Goal: Information Seeking & Learning: Learn about a topic

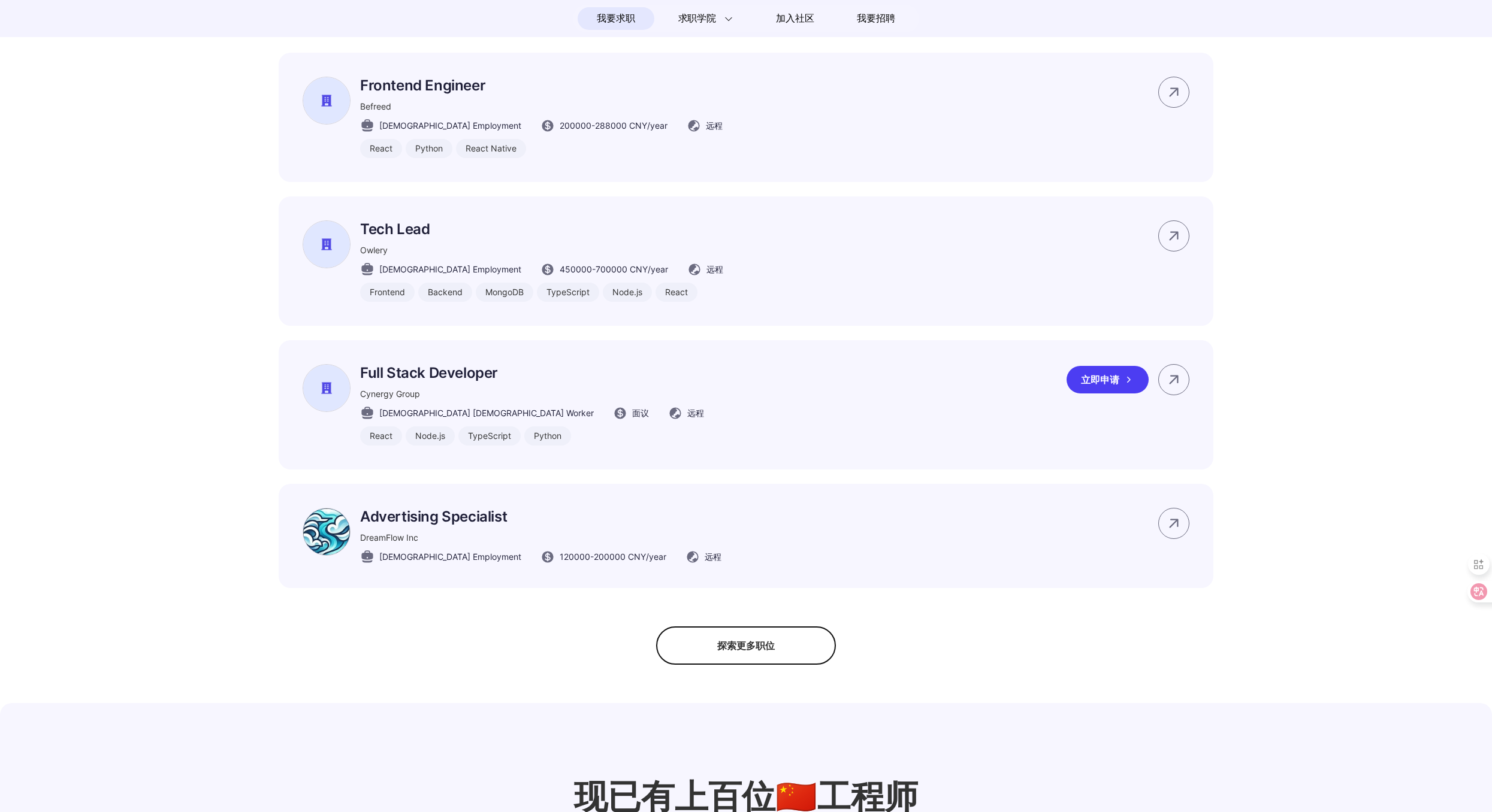
scroll to position [666, 0]
click at [416, 525] on p "Advertising Specialist" at bounding box center [540, 516] width 361 height 18
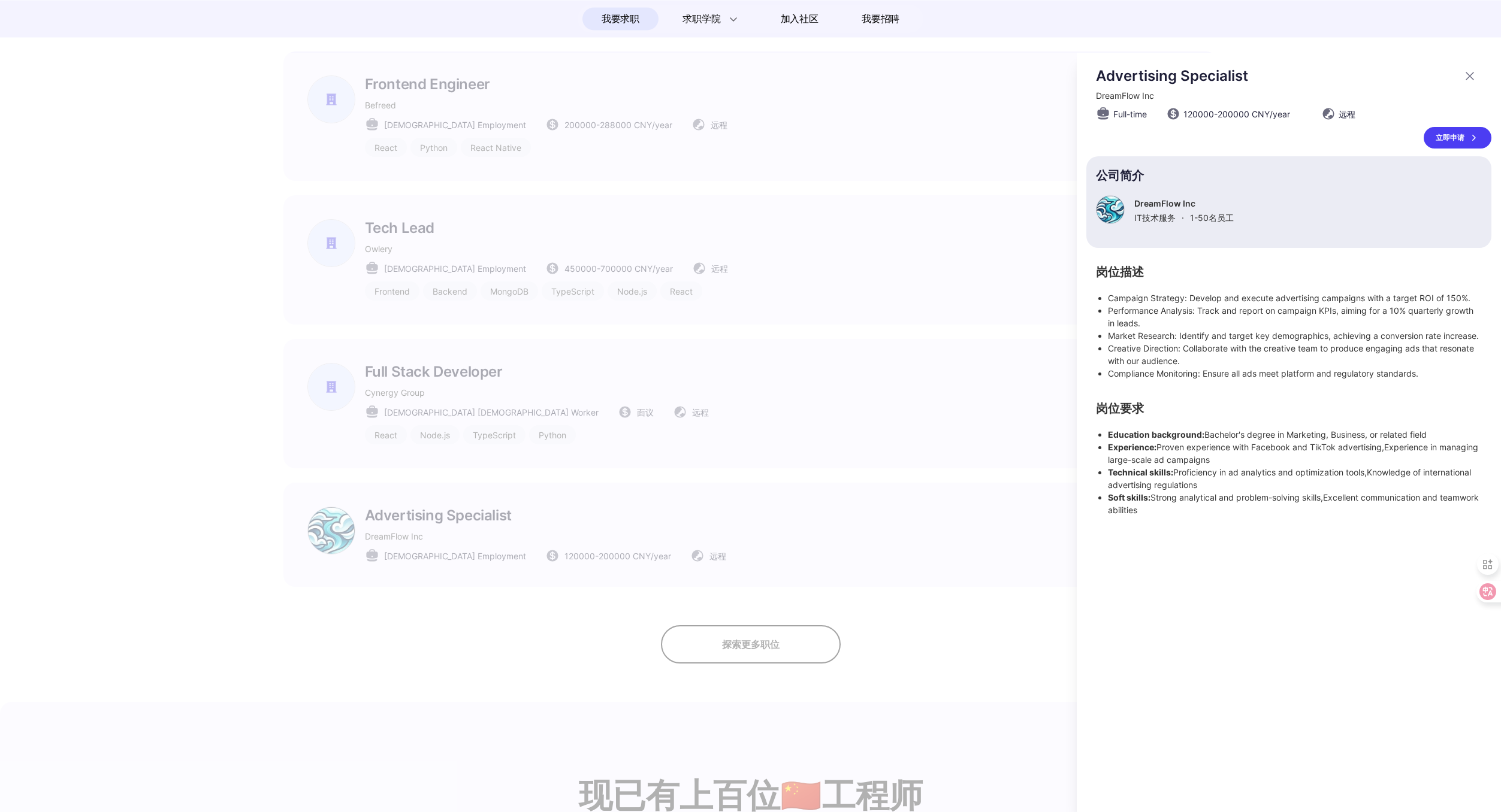
click at [561, 553] on div at bounding box center [750, 432] width 1501 height 759
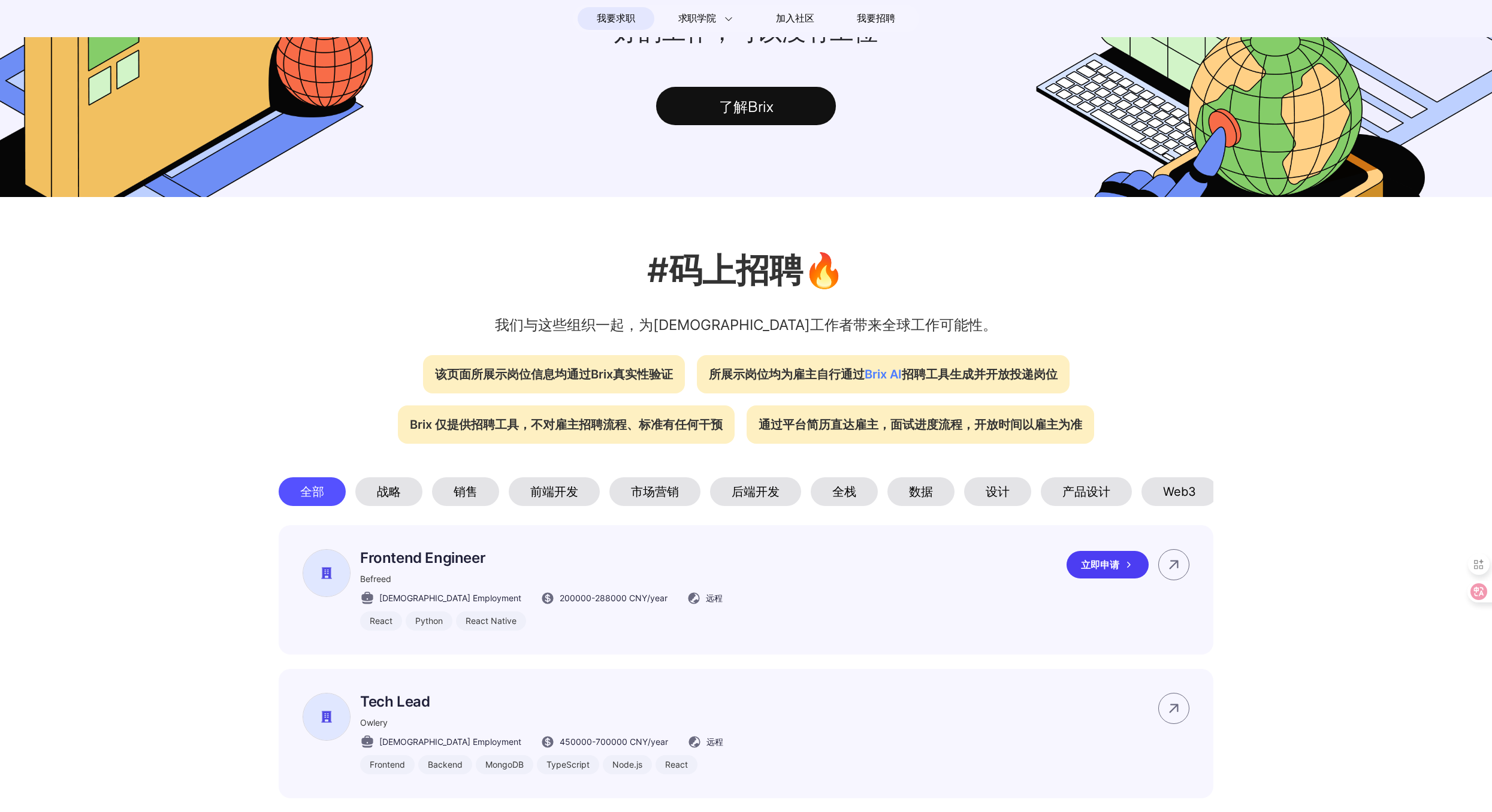
scroll to position [192, 0]
click at [558, 496] on div "前端开发" at bounding box center [554, 492] width 91 height 29
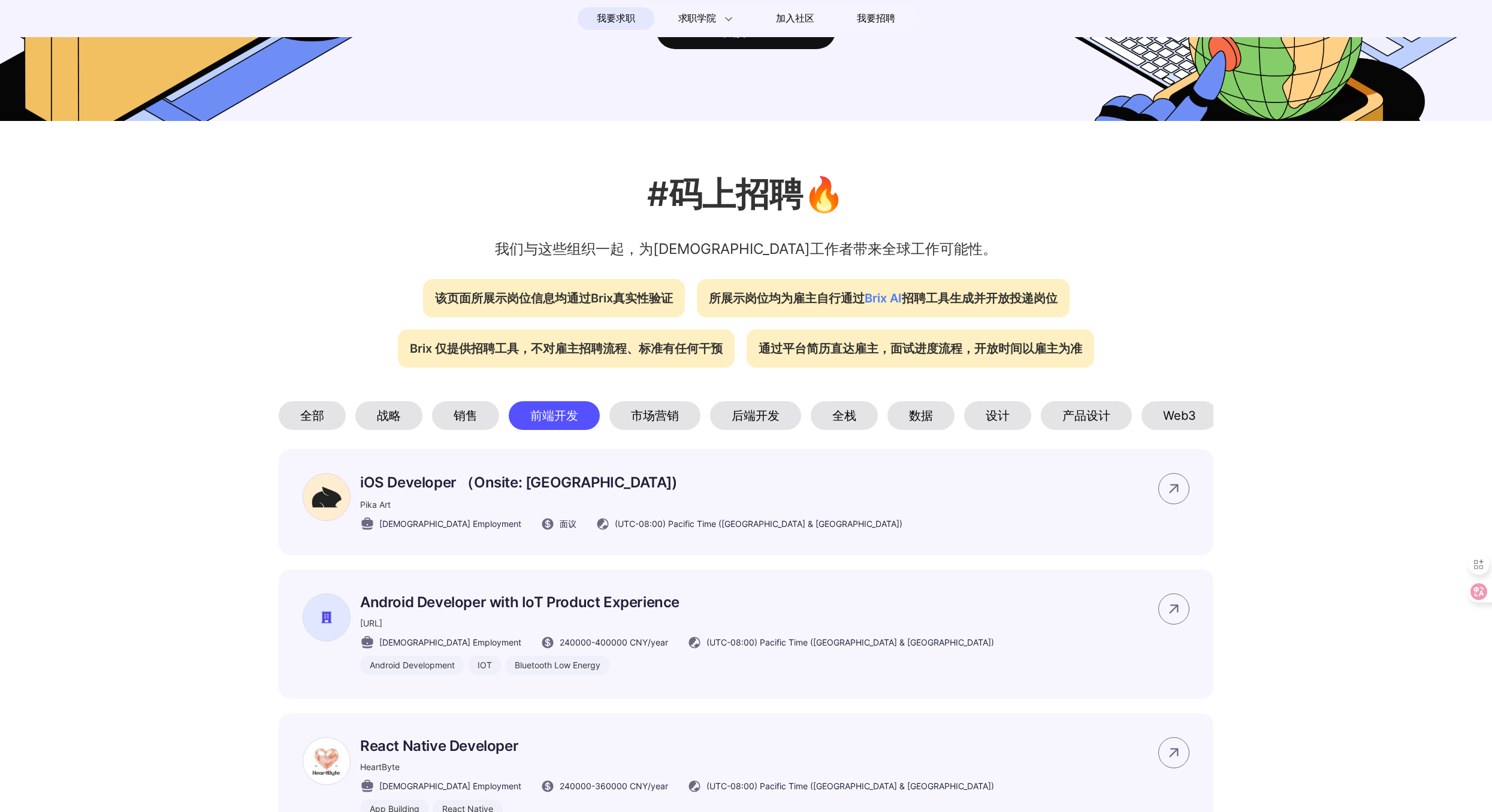
scroll to position [282, 0]
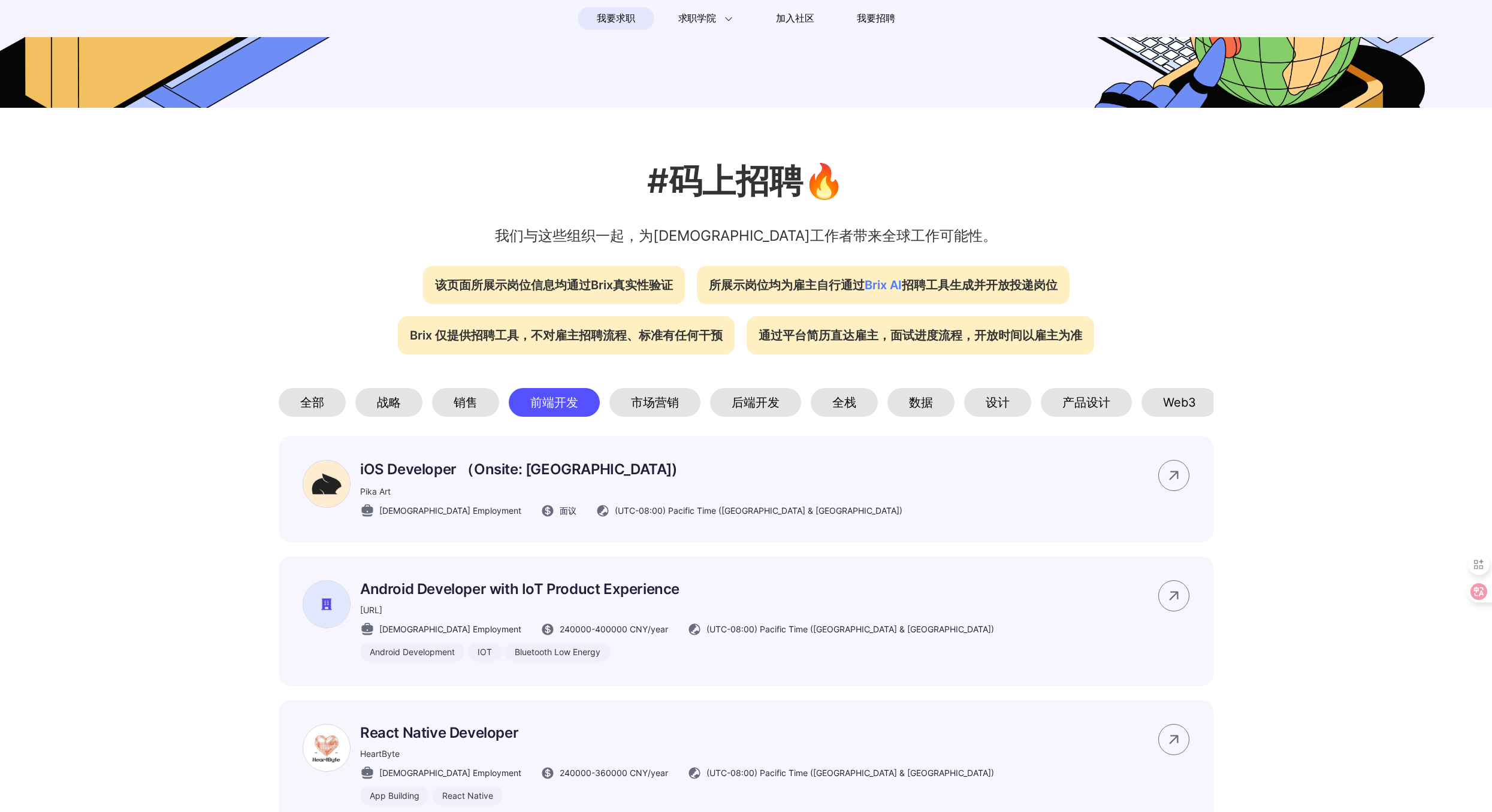
click at [843, 400] on div "全栈" at bounding box center [843, 402] width 67 height 29
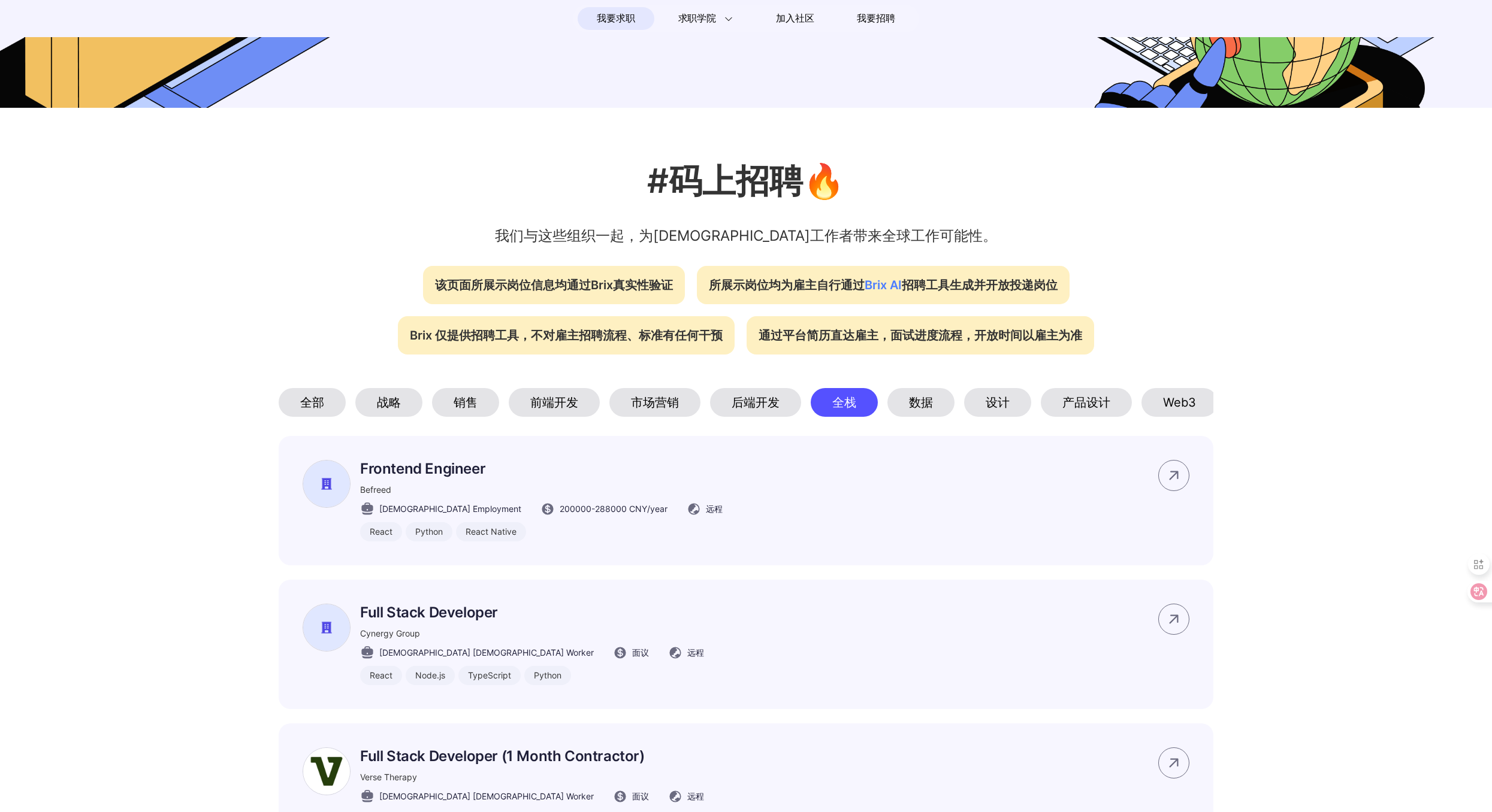
click at [461, 409] on div "销售" at bounding box center [465, 402] width 67 height 29
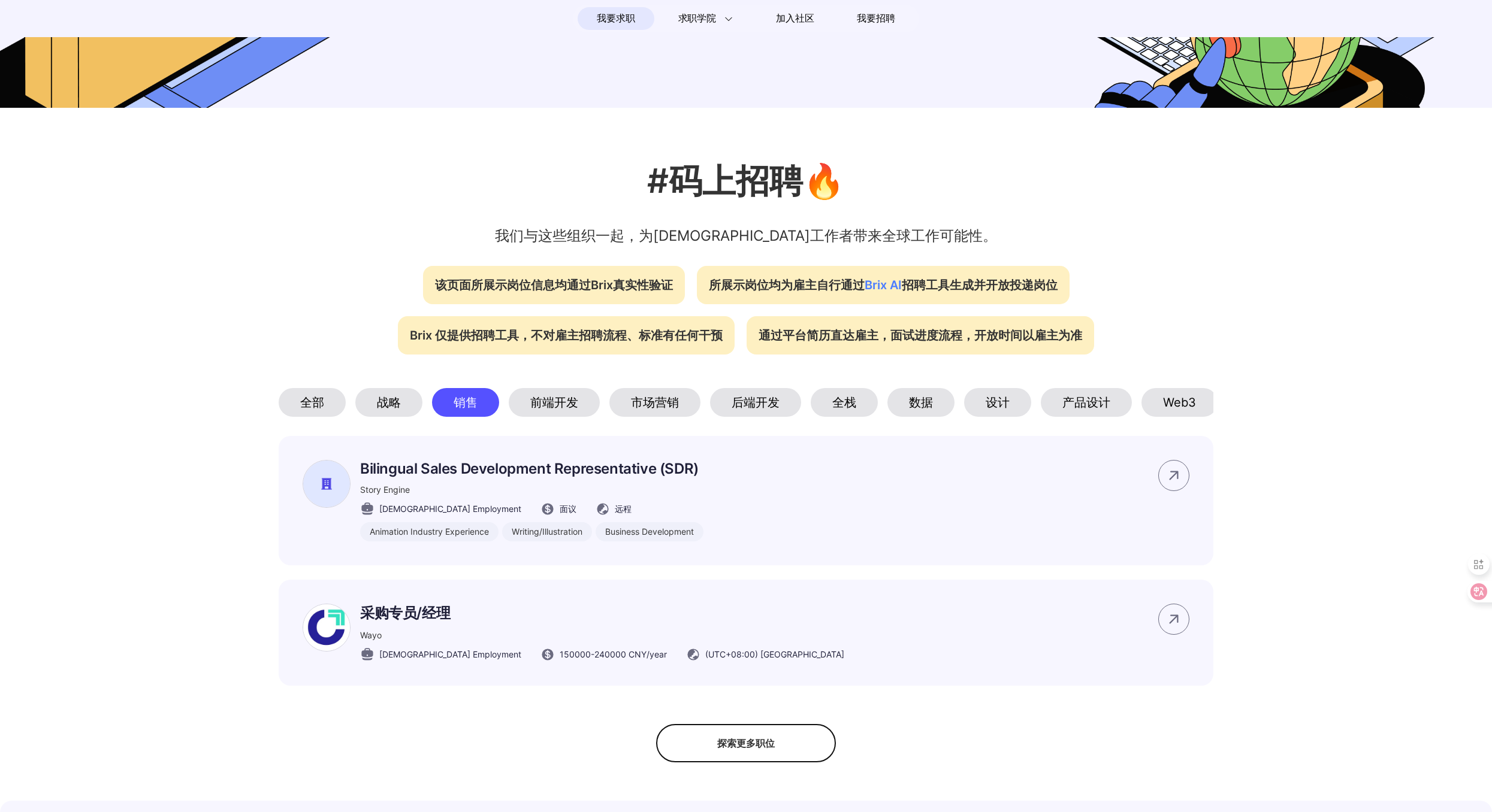
click at [565, 406] on div "前端开发" at bounding box center [554, 402] width 91 height 29
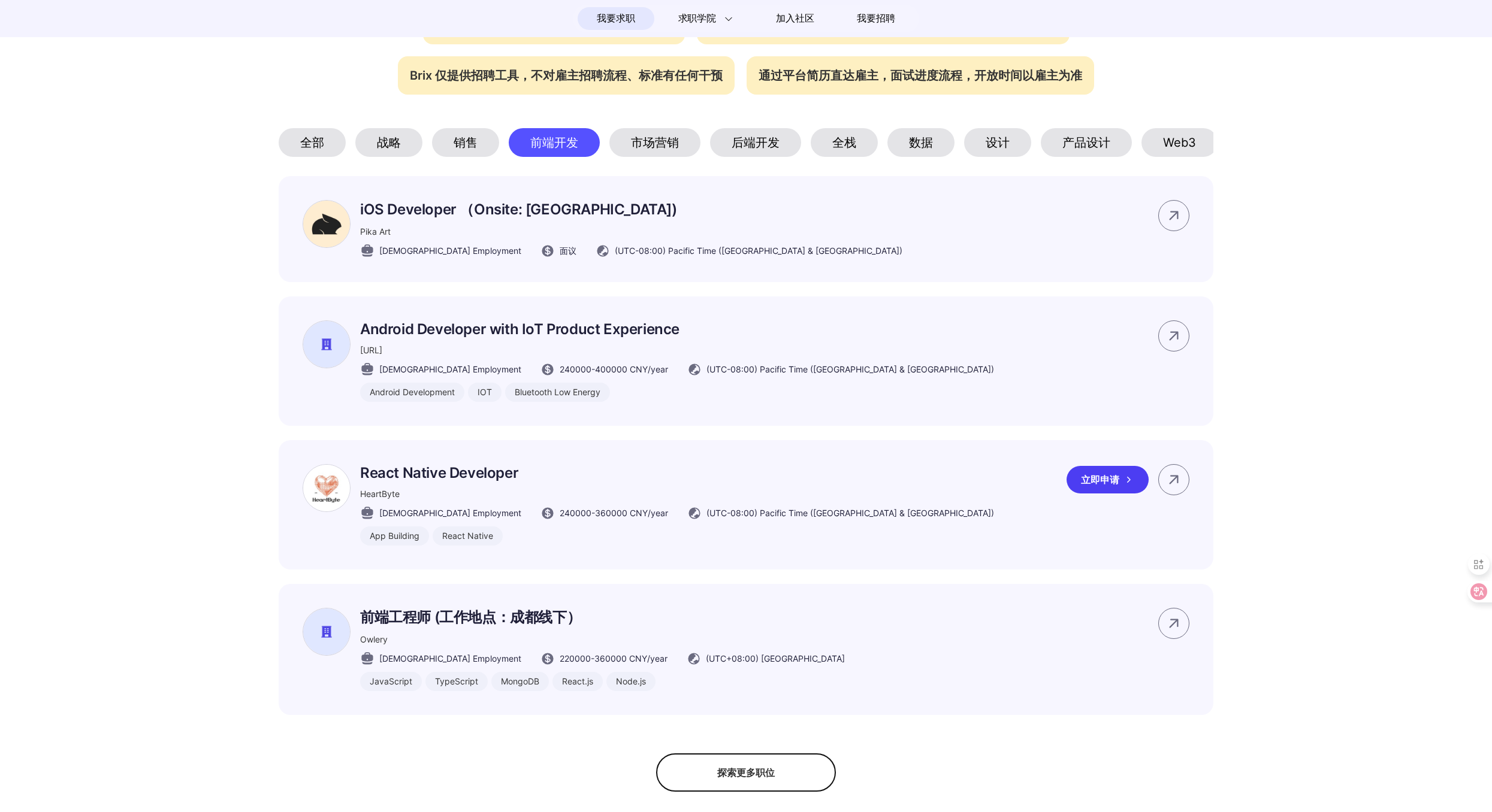
scroll to position [566, 0]
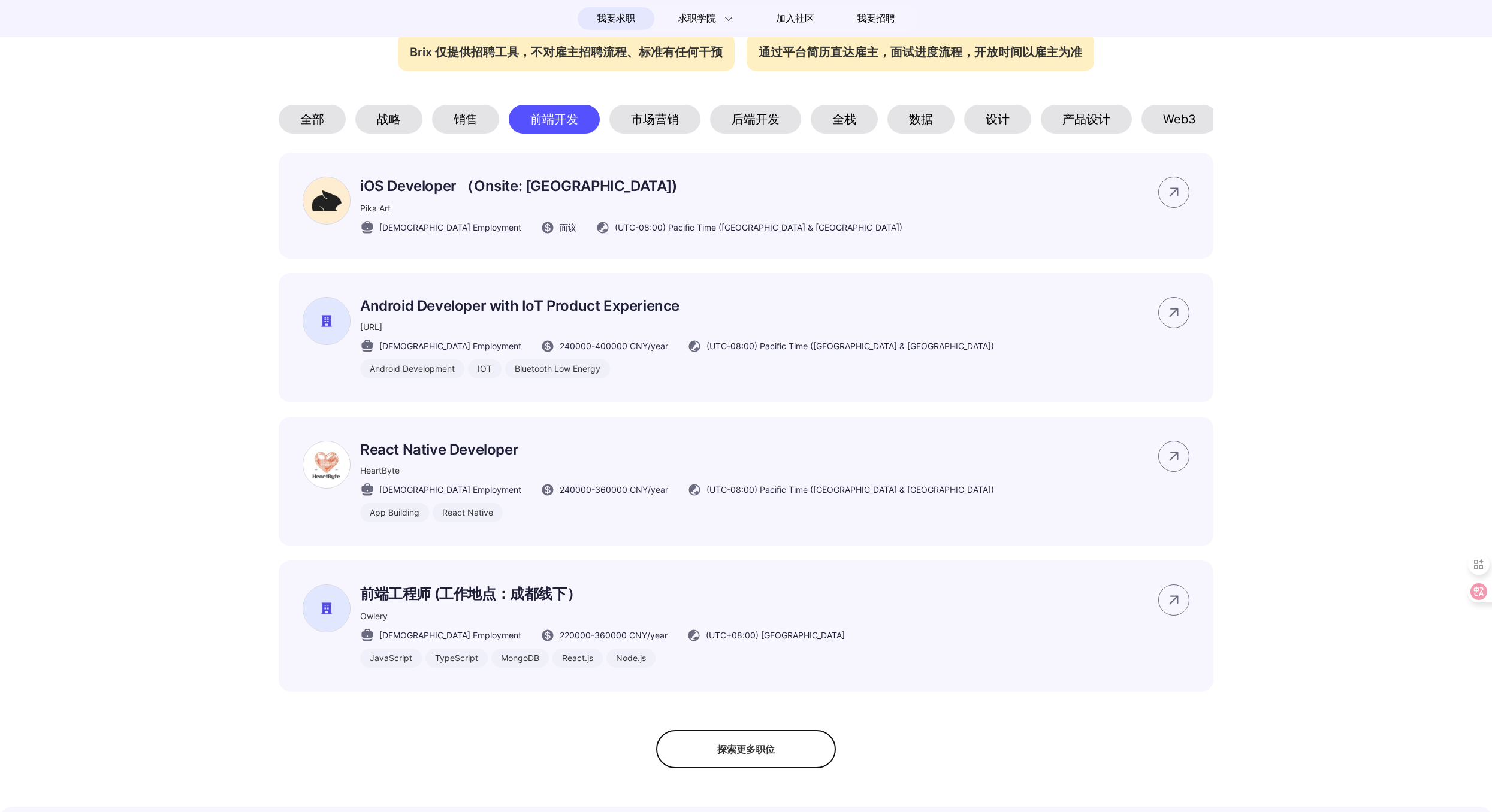
click at [740, 766] on div "探索更多职位" at bounding box center [746, 749] width 180 height 39
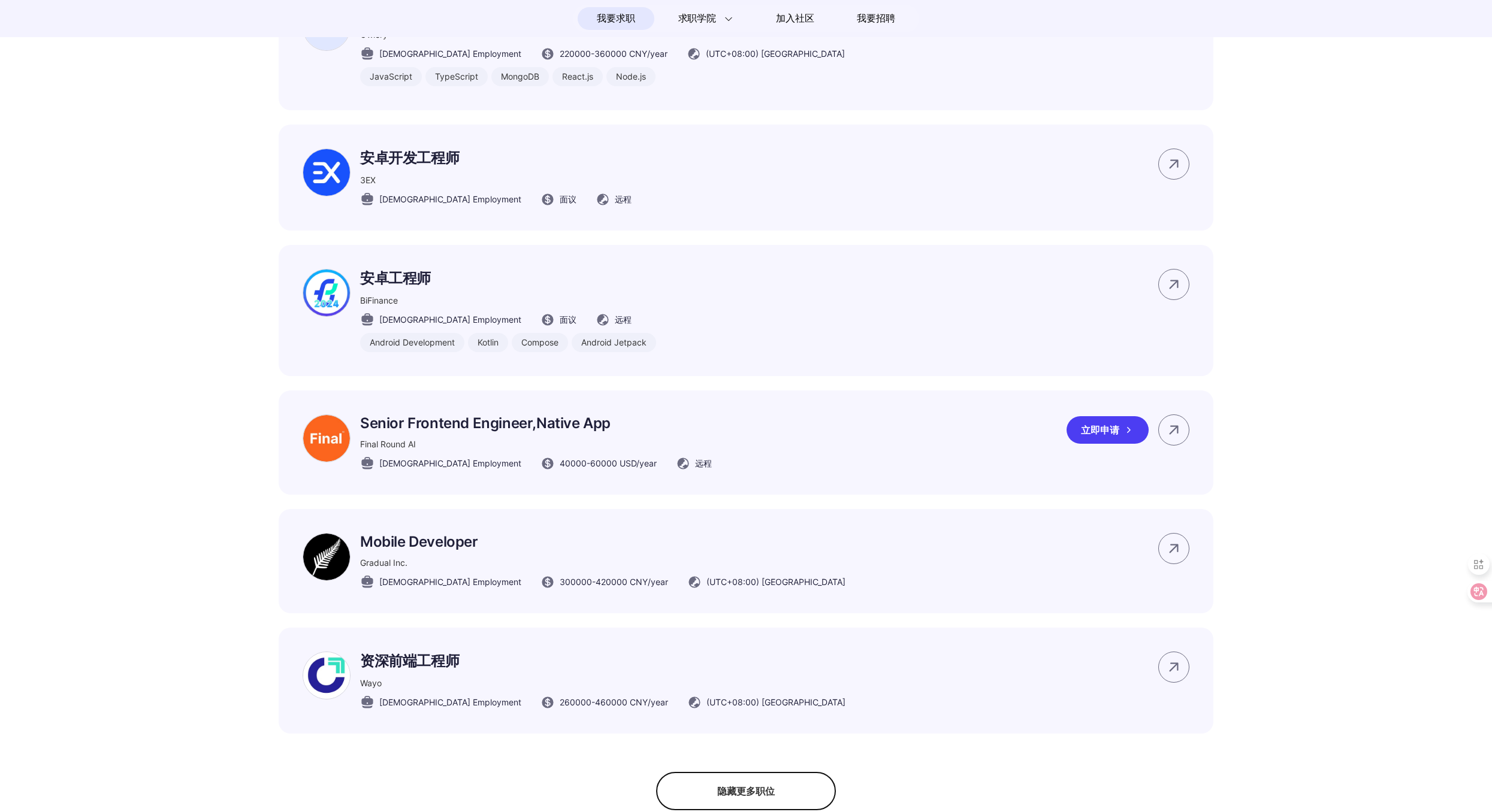
scroll to position [1149, 0]
click at [529, 431] on p "Senior Frontend Engineer,Native App" at bounding box center [535, 422] width 352 height 18
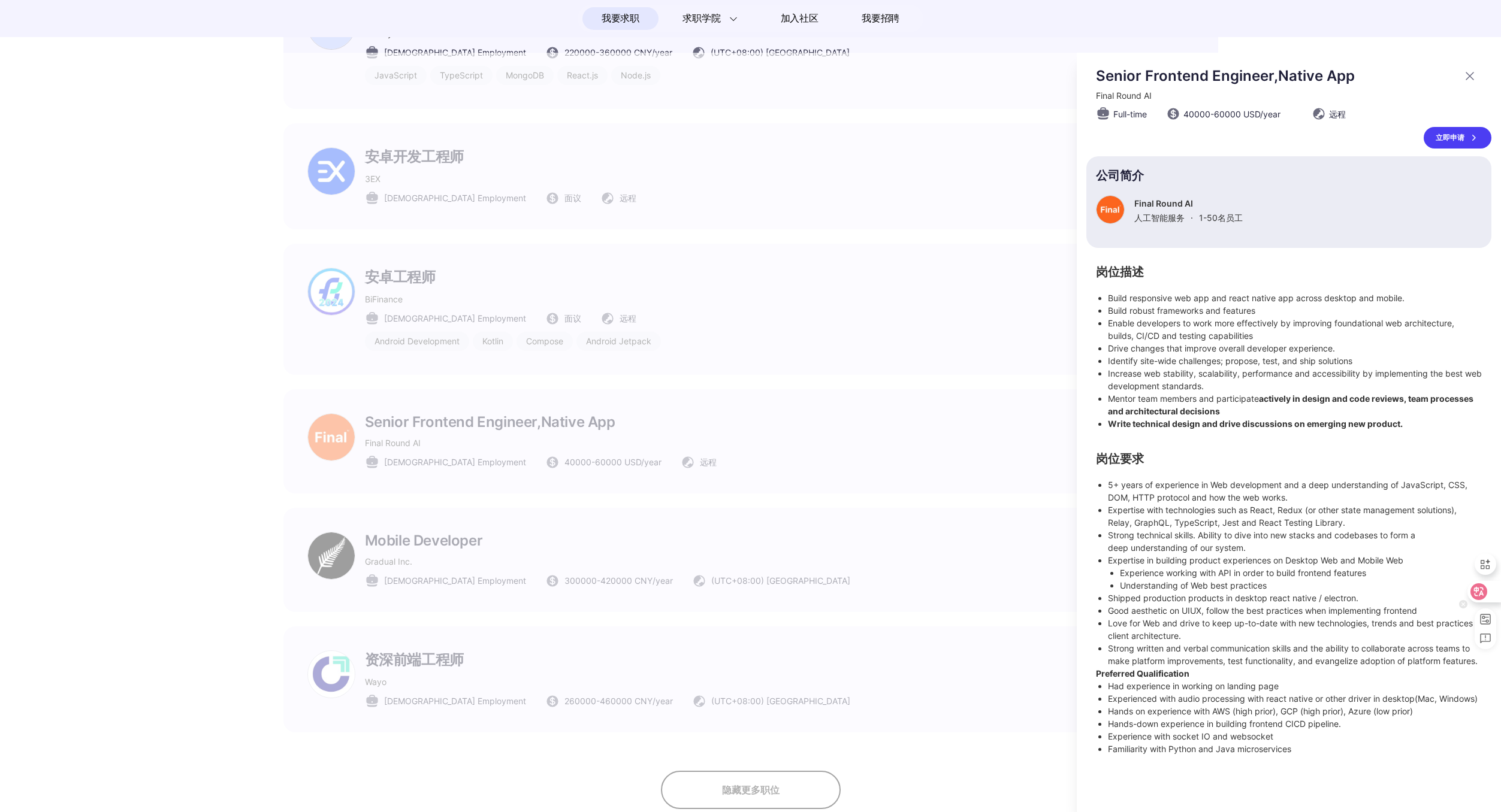
click at [1488, 593] on div at bounding box center [1483, 591] width 32 height 21
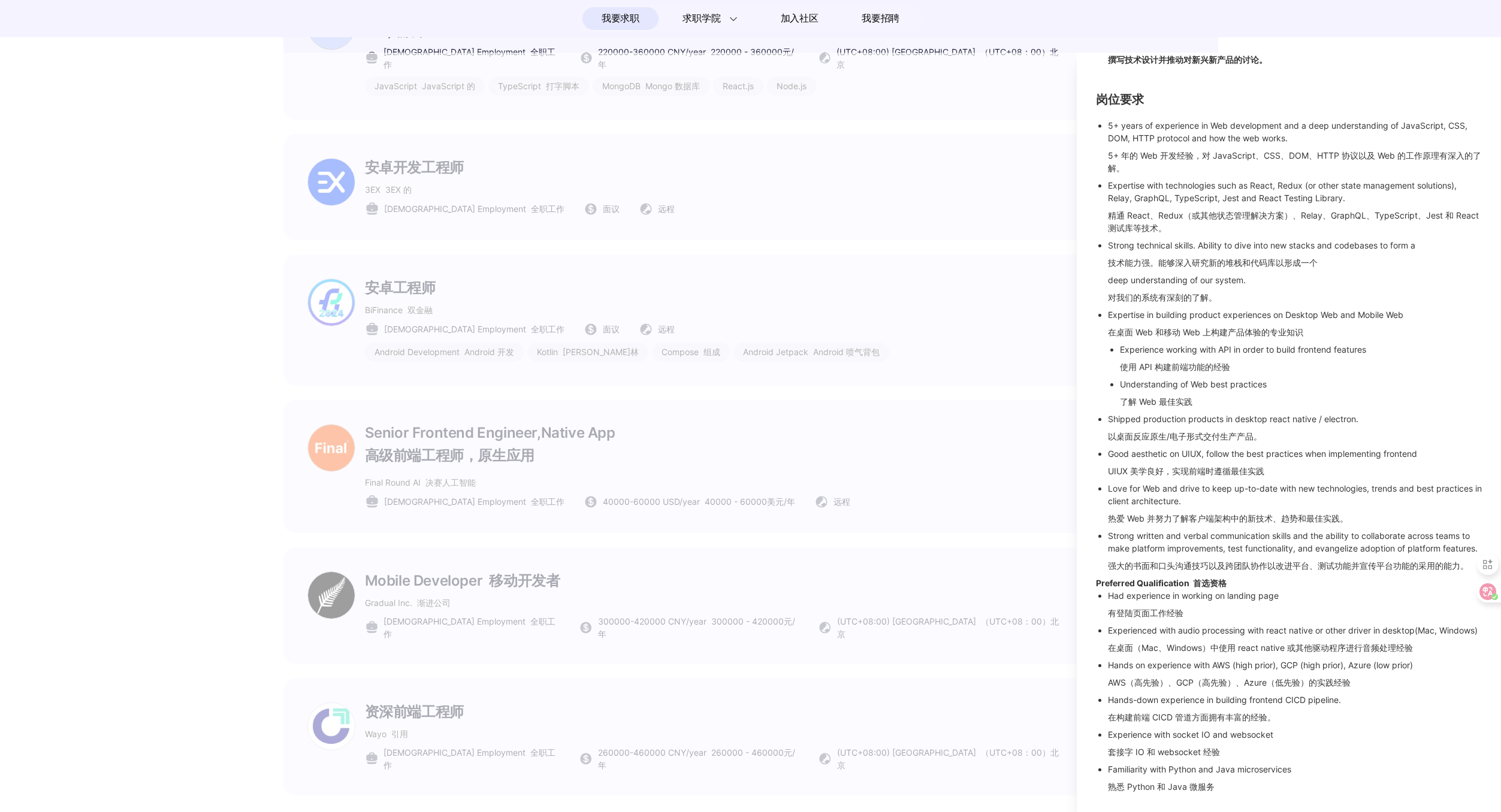
scroll to position [594, 0]
click at [705, 556] on div at bounding box center [750, 432] width 1501 height 759
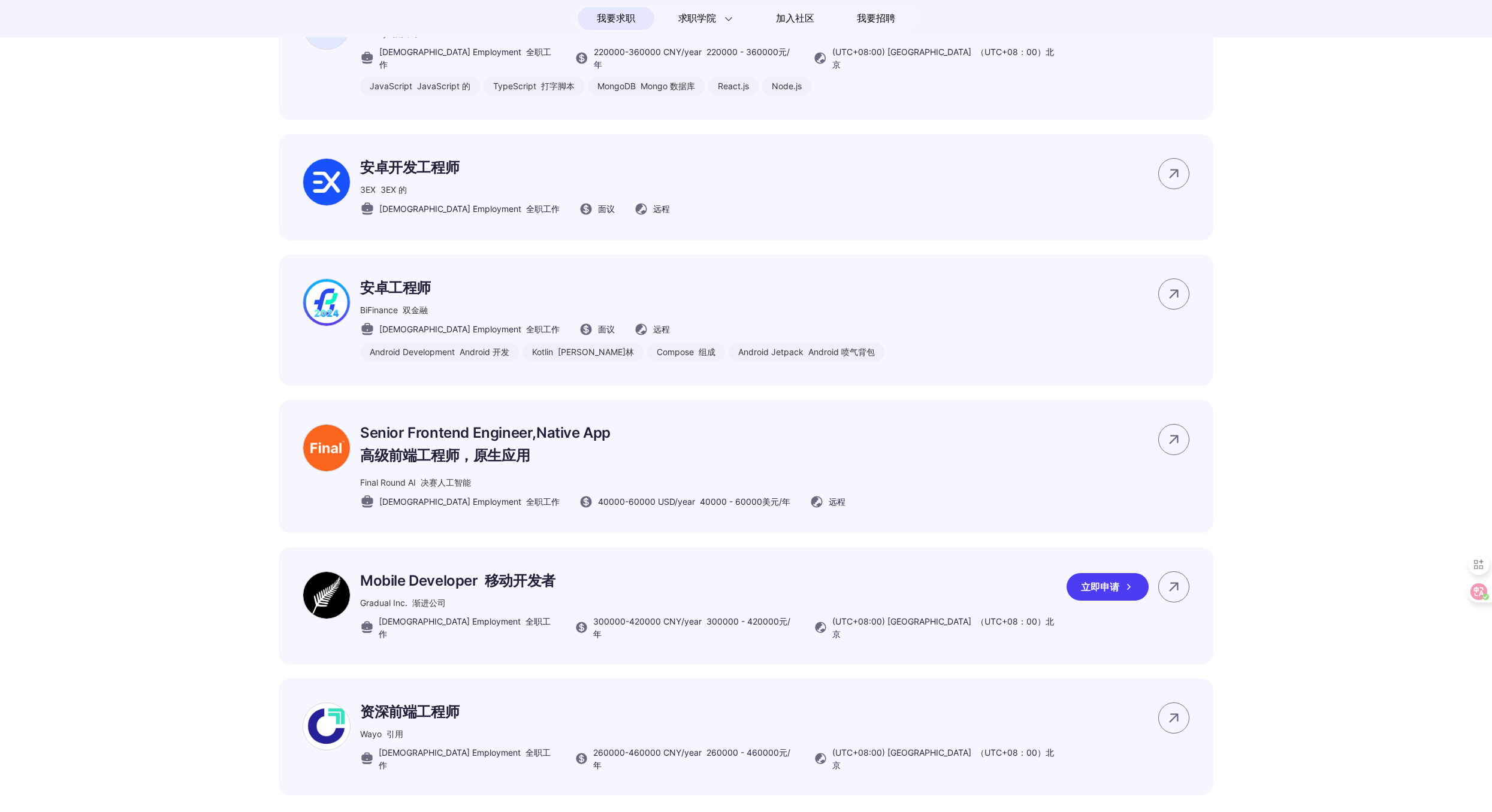
click at [487, 590] on font "移动开发者" at bounding box center [519, 580] width 71 height 18
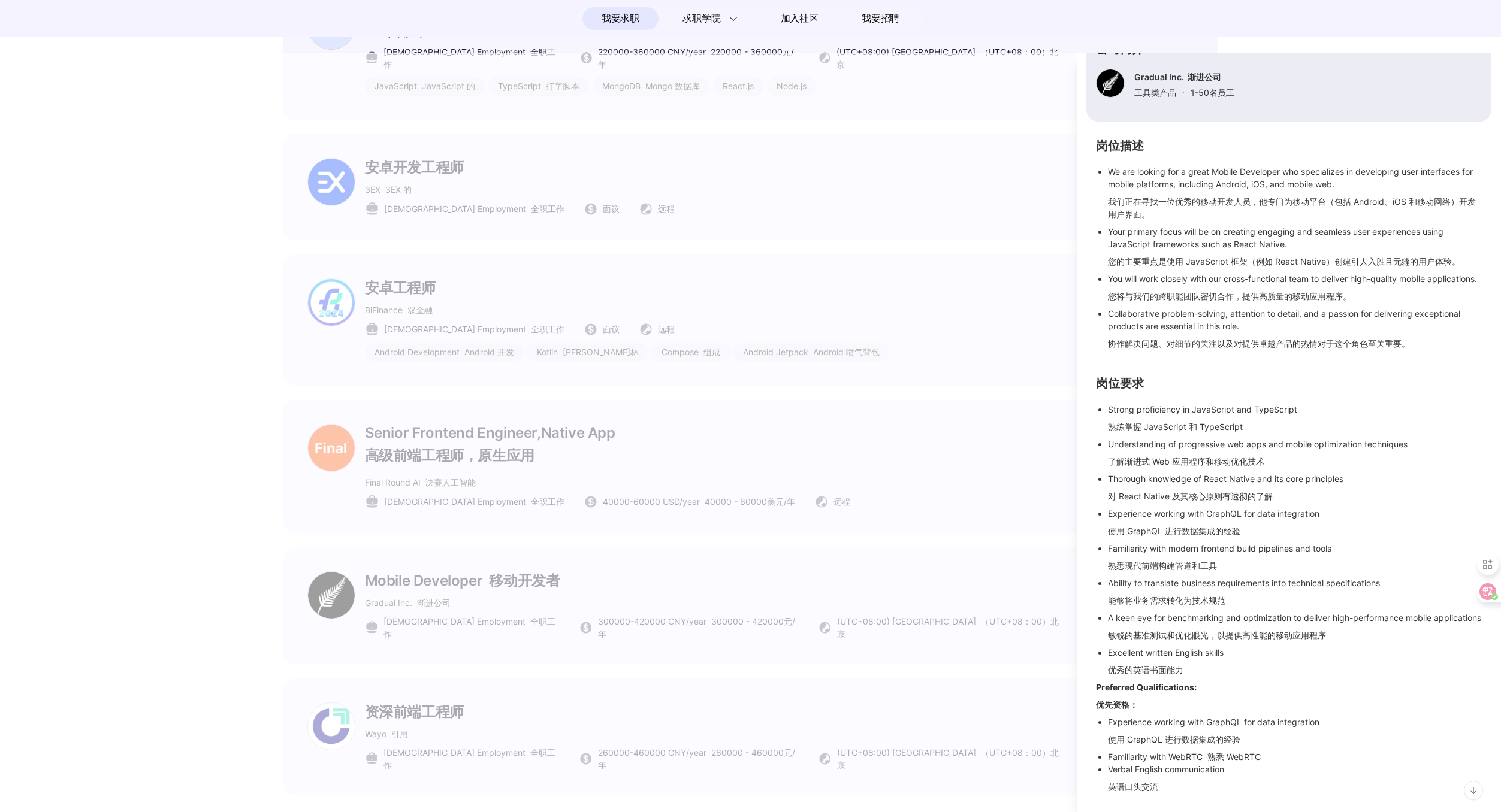
scroll to position [175, 0]
drag, startPoint x: 1189, startPoint y: 670, endPoint x: 1104, endPoint y: 669, distance: 85.0
click at [1104, 669] on ul "Strong proficiency in JavaScript and TypeScript 熟练掌握 JavaScript 和 TypeScript Un…" at bounding box center [1289, 542] width 386 height 278
drag, startPoint x: 1110, startPoint y: 670, endPoint x: 1190, endPoint y: 669, distance: 80.0
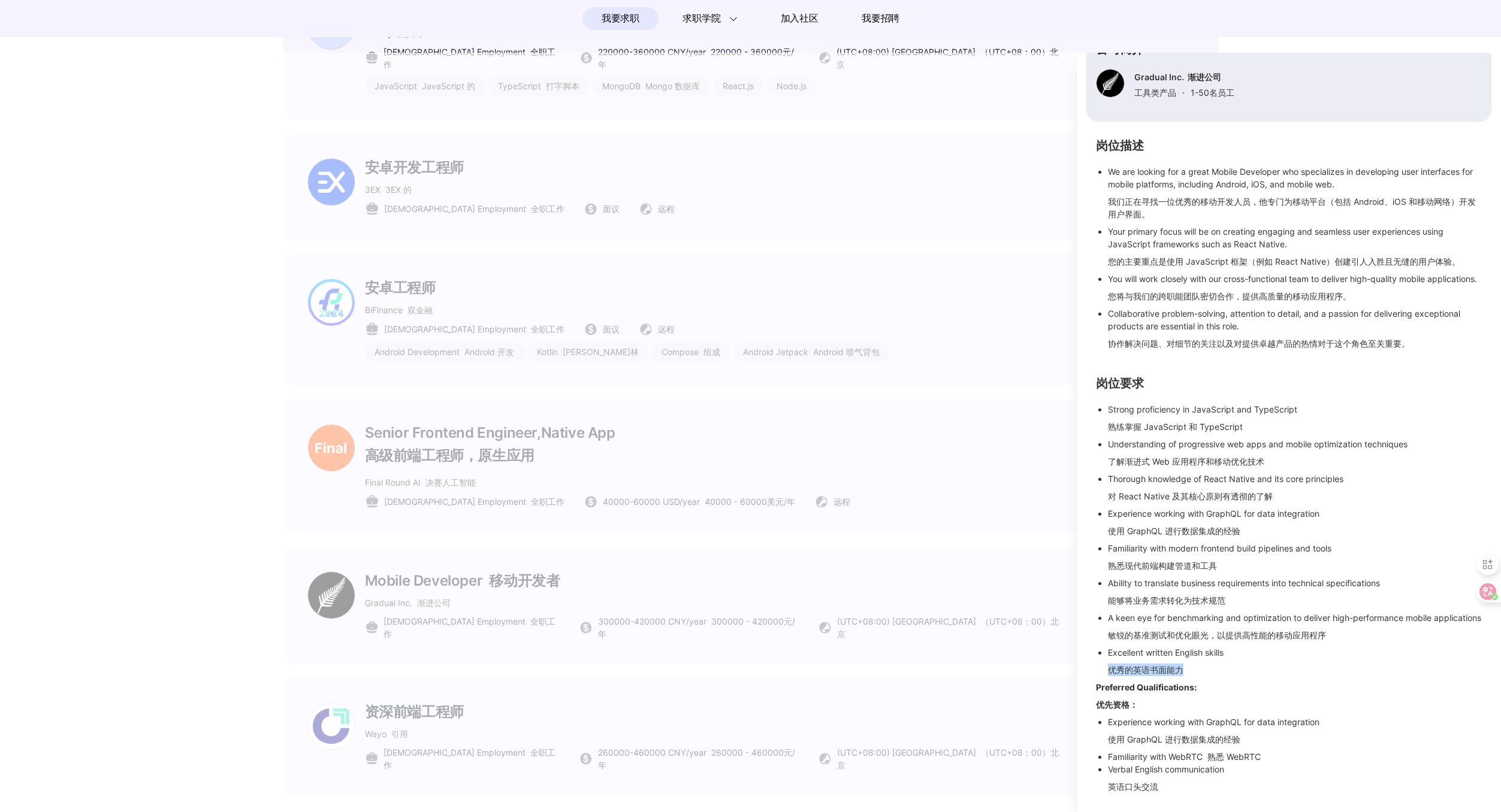
click at [1190, 669] on li "Excellent written English skills 优秀的英语书面能力" at bounding box center [1294, 664] width 374 height 35
drag, startPoint x: 1131, startPoint y: 790, endPoint x: 1108, endPoint y: 792, distance: 23.1
click at [1108, 792] on ul "Experience working with GraphQL for data integration 使用 GraphQL 进行数据集成的经验 Famil…" at bounding box center [1289, 757] width 386 height 82
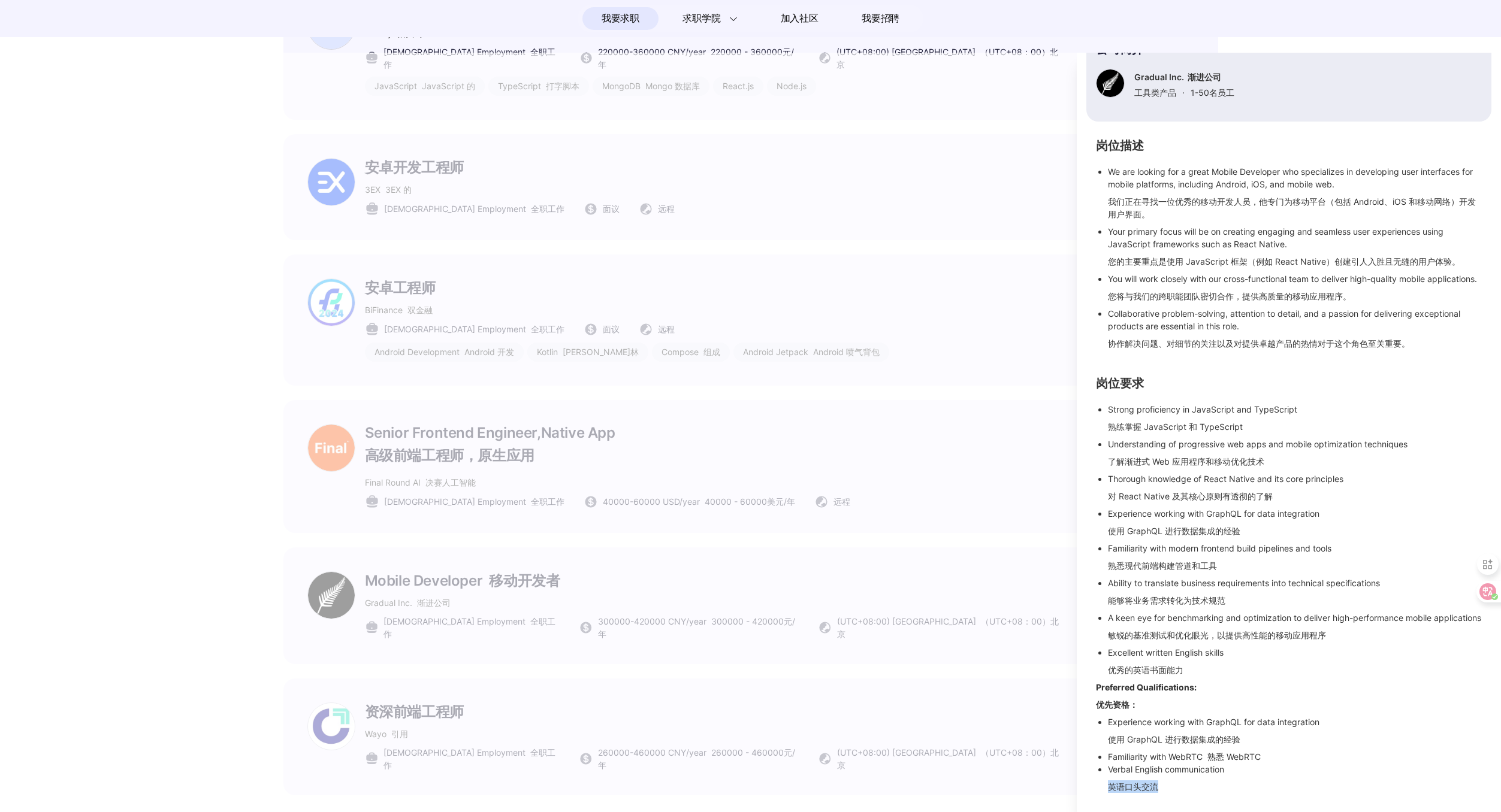
drag, startPoint x: 1108, startPoint y: 787, endPoint x: 1164, endPoint y: 783, distance: 56.1
click at [1164, 783] on li "Verbal English communication 英语口头交流" at bounding box center [1294, 781] width 374 height 35
drag, startPoint x: 1165, startPoint y: 784, endPoint x: 1098, endPoint y: 788, distance: 67.1
click at [1098, 788] on ul "Experience working with GraphQL for data integration 使用 GraphQL 进行数据集成的经验 Famil…" at bounding box center [1289, 757] width 386 height 82
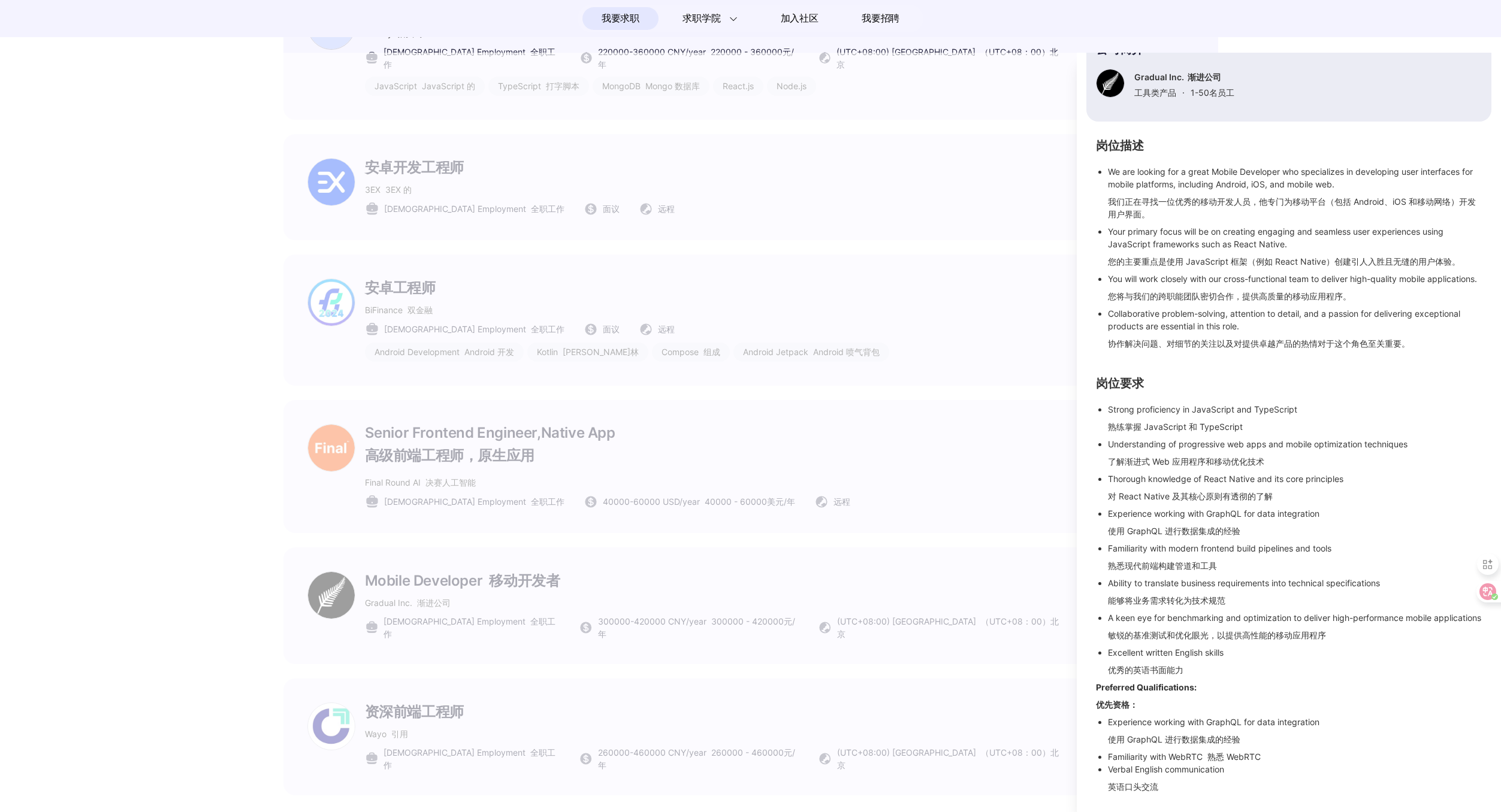
click at [1109, 787] on font "英语口头交流" at bounding box center [1133, 786] width 51 height 10
drag, startPoint x: 1109, startPoint y: 787, endPoint x: 1159, endPoint y: 785, distance: 50.0
click at [1159, 785] on li "Verbal English communication 英语口头交流" at bounding box center [1294, 781] width 374 height 35
drag, startPoint x: 1158, startPoint y: 785, endPoint x: 1095, endPoint y: 786, distance: 63.0
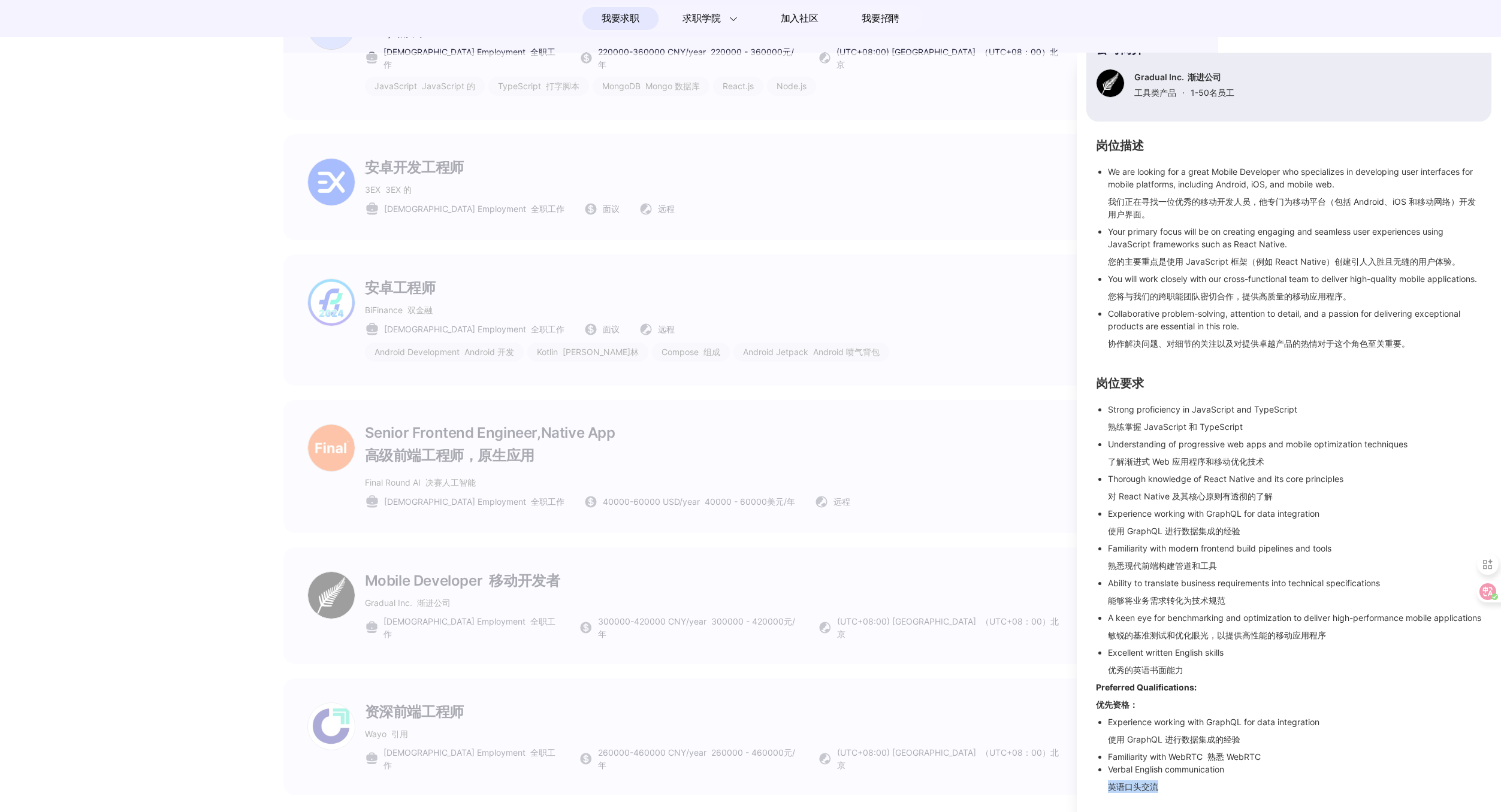
click at [1095, 786] on div "岗位描述 We are looking for a great Mobile Developer who specializes in developing …" at bounding box center [1289, 470] width 405 height 657
drag, startPoint x: 1189, startPoint y: 672, endPoint x: 1106, endPoint y: 672, distance: 83.0
click at [1106, 672] on ul "Strong proficiency in JavaScript and TypeScript 熟练掌握 JavaScript 和 TypeScript Un…" at bounding box center [1289, 542] width 386 height 278
click at [1110, 670] on font "优秀的英语书面能力" at bounding box center [1146, 670] width 76 height 10
drag, startPoint x: 1110, startPoint y: 670, endPoint x: 1195, endPoint y: 665, distance: 85.1
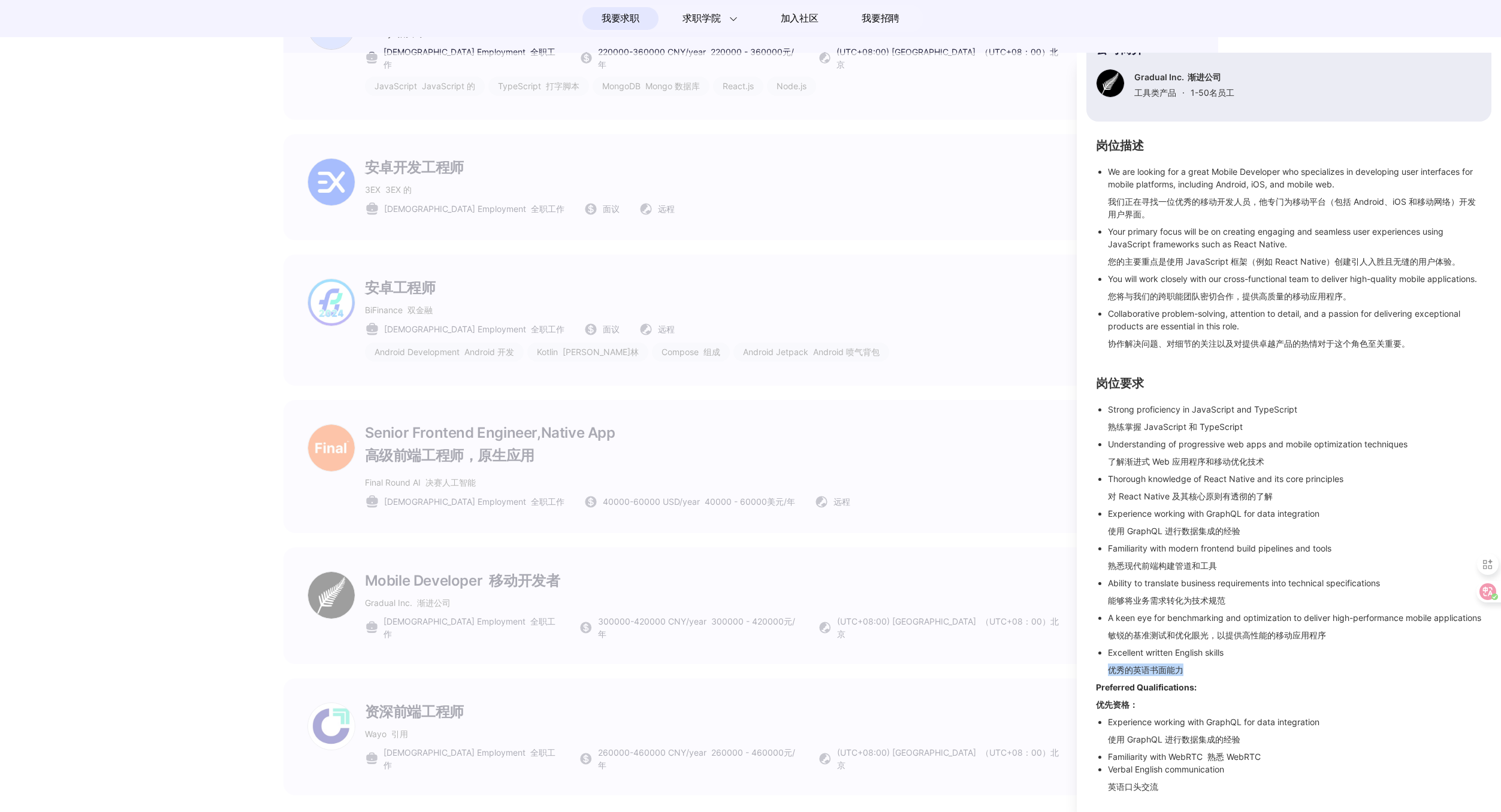
click at [1195, 665] on li "Excellent written English skills 优秀的英语书面能力" at bounding box center [1294, 664] width 374 height 35
drag, startPoint x: 1330, startPoint y: 636, endPoint x: 1093, endPoint y: 639, distance: 237.0
click at [1093, 639] on div "岗位描述 We are looking for a great Mobile Developer who specializes in developing …" at bounding box center [1289, 470] width 405 height 657
drag, startPoint x: 1228, startPoint y: 589, endPoint x: 1105, endPoint y: 590, distance: 123.0
click at [1105, 590] on ul "Strong proficiency in JavaScript and TypeScript 熟练掌握 JavaScript 和 TypeScript Un…" at bounding box center [1289, 542] width 386 height 278
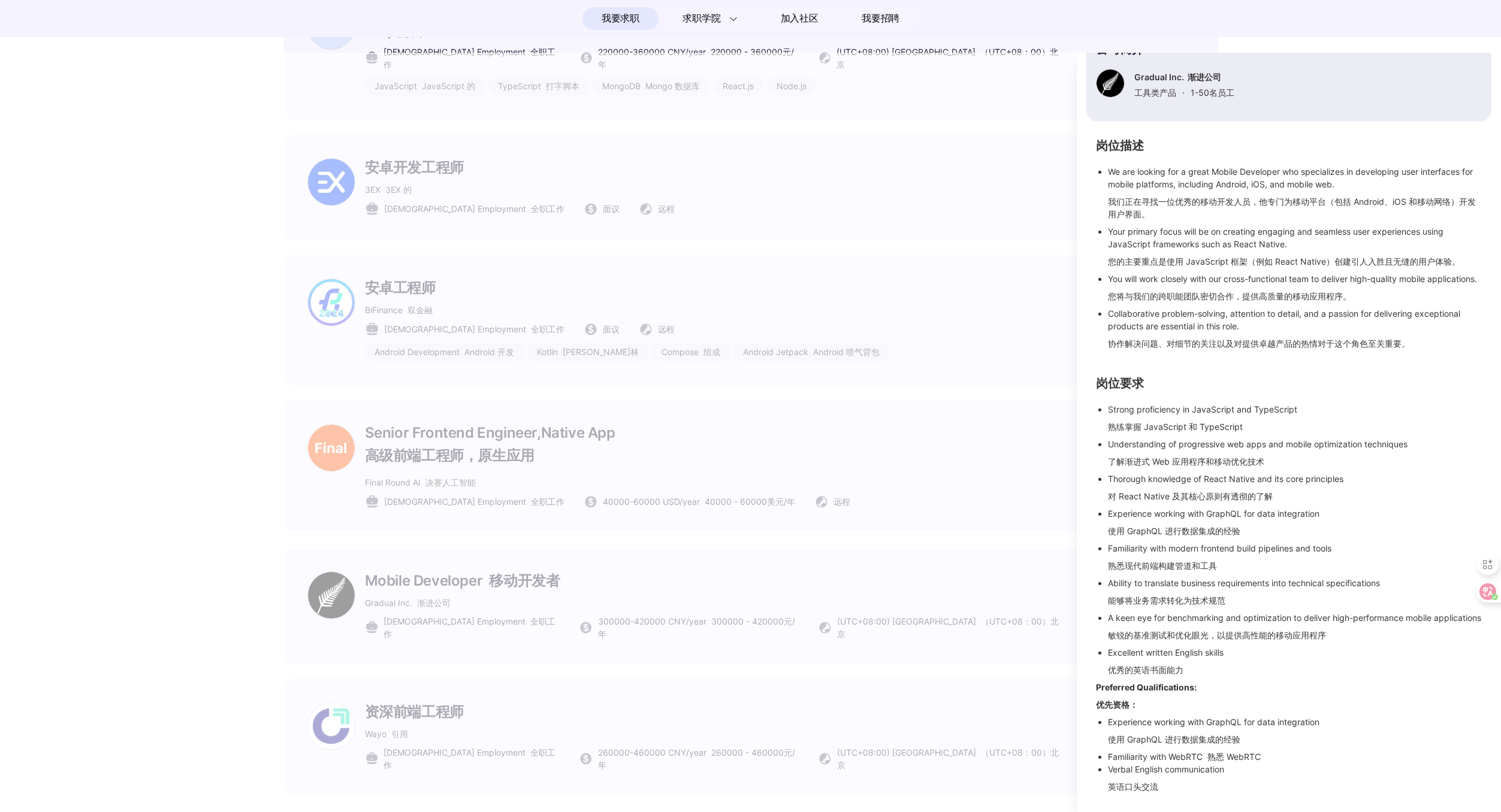
click at [1105, 590] on ul "Strong proficiency in JavaScript and TypeScript 熟练掌握 JavaScript 和 TypeScript Un…" at bounding box center [1289, 542] width 386 height 278
drag, startPoint x: 1111, startPoint y: 635, endPoint x: 1328, endPoint y: 637, distance: 217.0
click at [1328, 637] on li "A keen eye for benchmarking and optimization to deliver high-performance mobile…" at bounding box center [1294, 629] width 374 height 35
click at [1324, 636] on font "敏锐的基准测试和优化眼光，以提供高性能的移动应用程序" at bounding box center [1217, 635] width 218 height 10
drag, startPoint x: 1327, startPoint y: 636, endPoint x: 1096, endPoint y: 637, distance: 231.0
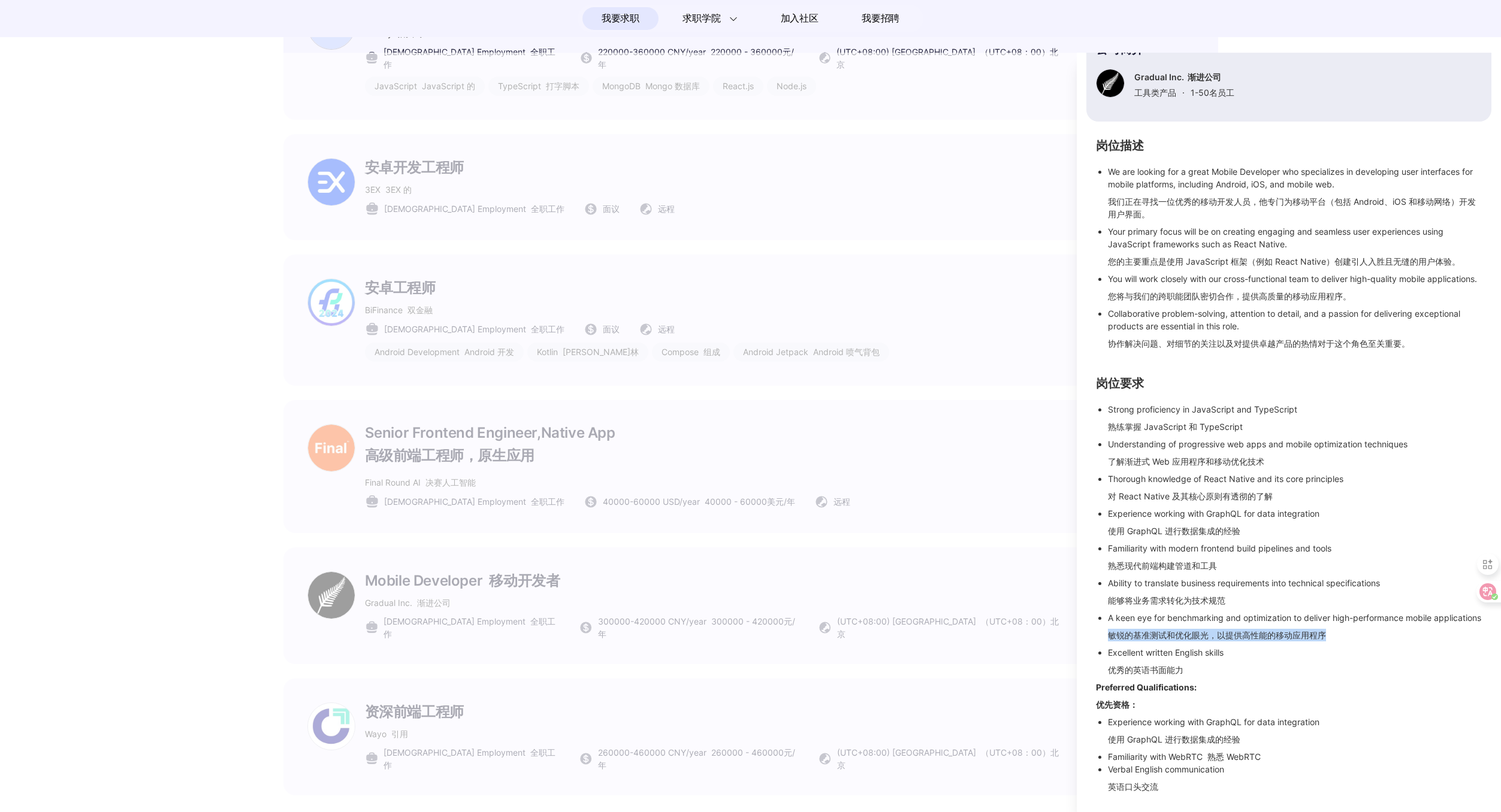
click at [1096, 637] on ul "Strong proficiency in JavaScript and TypeScript 熟练掌握 JavaScript 和 TypeScript Un…" at bounding box center [1289, 542] width 386 height 278
click at [1228, 590] on li "Ability to translate business requirements into technical specifications 能够将业务需…" at bounding box center [1294, 594] width 374 height 35
drag, startPoint x: 1228, startPoint y: 590, endPoint x: 1099, endPoint y: 591, distance: 129.0
click at [1099, 591] on ul "Strong proficiency in JavaScript and TypeScript 熟练掌握 JavaScript 和 TypeScript Un…" at bounding box center [1289, 542] width 386 height 278
click at [1203, 559] on font "熟悉现代前端构建管道和工具" at bounding box center [1162, 566] width 109 height 13
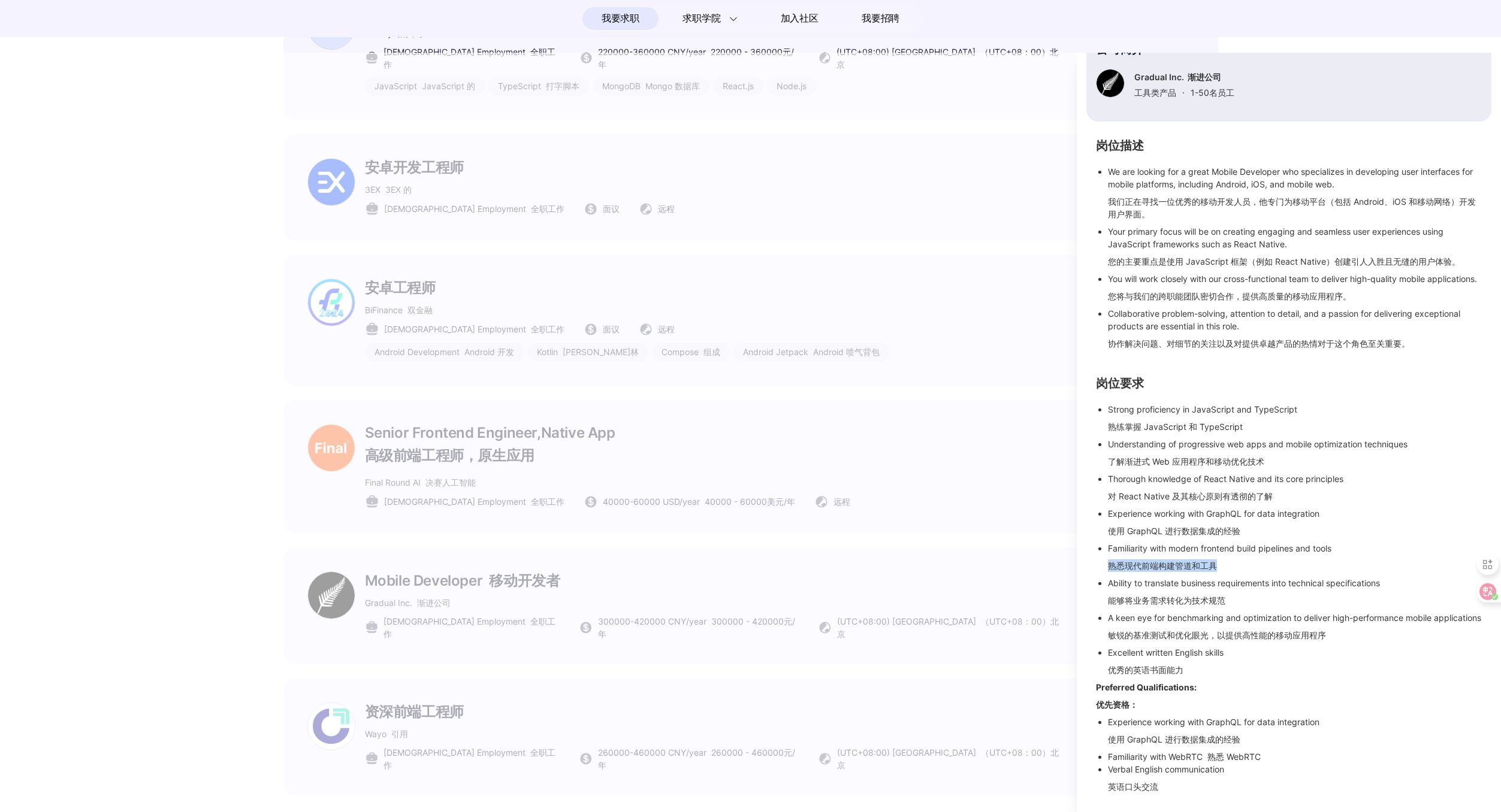
drag, startPoint x: 1226, startPoint y: 553, endPoint x: 1108, endPoint y: 558, distance: 118.1
click at [1108, 558] on li "Familiarity with modern frontend build pipelines and tools 熟悉现代前端构建管道和工具" at bounding box center [1294, 560] width 374 height 35
drag, startPoint x: 1248, startPoint y: 523, endPoint x: 1102, endPoint y: 518, distance: 146.1
click at [1102, 518] on ul "Strong proficiency in JavaScript and TypeScript 熟练掌握 JavaScript 和 TypeScript Un…" at bounding box center [1289, 542] width 386 height 278
click at [1283, 484] on li "Thorough knowledge of React Native and its core principles 对 React Native 及其核心原…" at bounding box center [1294, 490] width 374 height 35
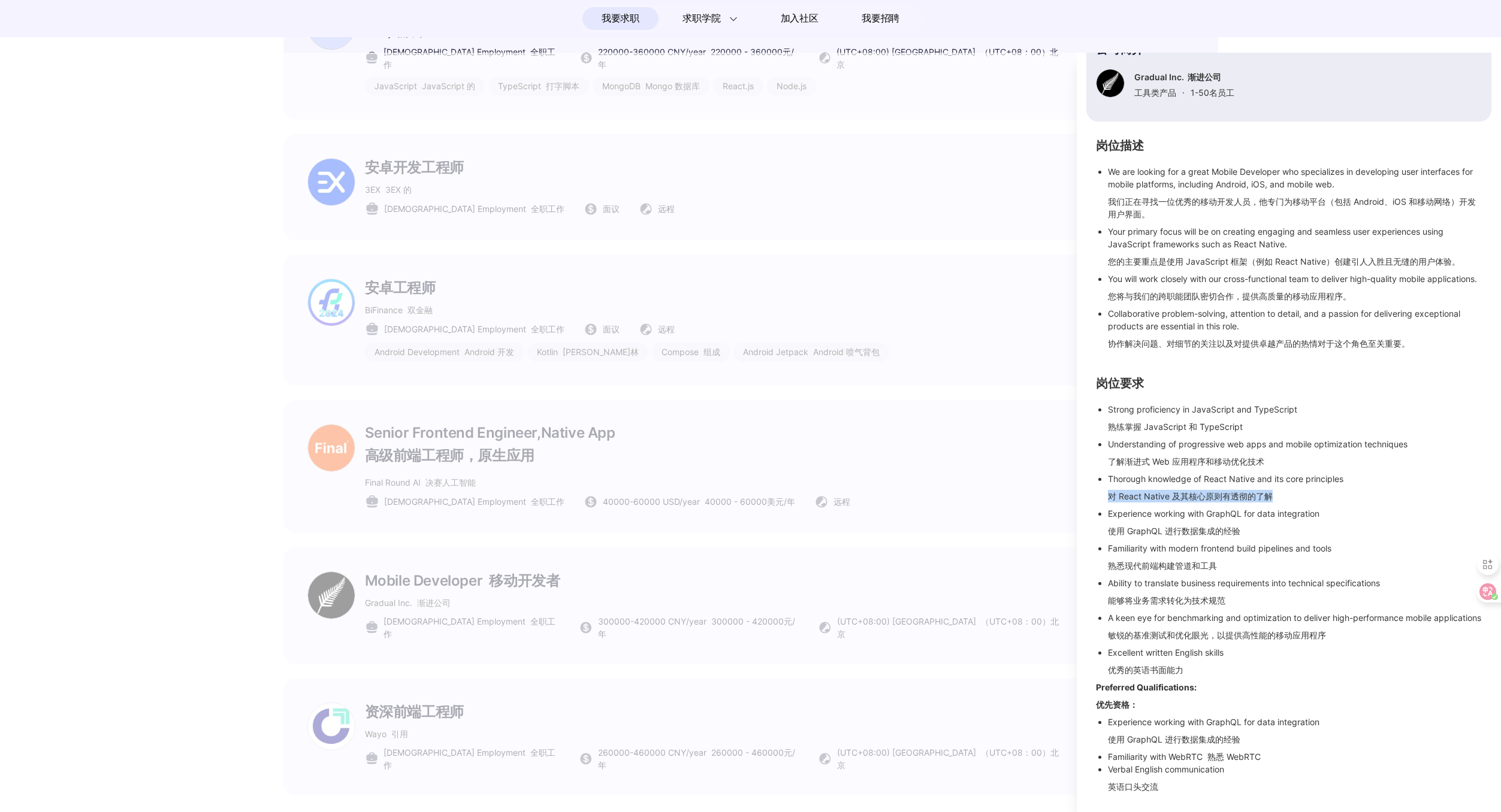
drag, startPoint x: 1260, startPoint y: 483, endPoint x: 1099, endPoint y: 484, distance: 161.0
click at [1099, 484] on ul "Strong proficiency in JavaScript and TypeScript 熟练掌握 JavaScript 和 TypeScript Un…" at bounding box center [1289, 542] width 386 height 278
drag, startPoint x: 1277, startPoint y: 444, endPoint x: 1094, endPoint y: 447, distance: 183.0
click at [1094, 447] on div "岗位描述 We are looking for a great Mobile Developer who specializes in developing …" at bounding box center [1289, 470] width 405 height 657
drag, startPoint x: 1110, startPoint y: 414, endPoint x: 1263, endPoint y: 415, distance: 153.0
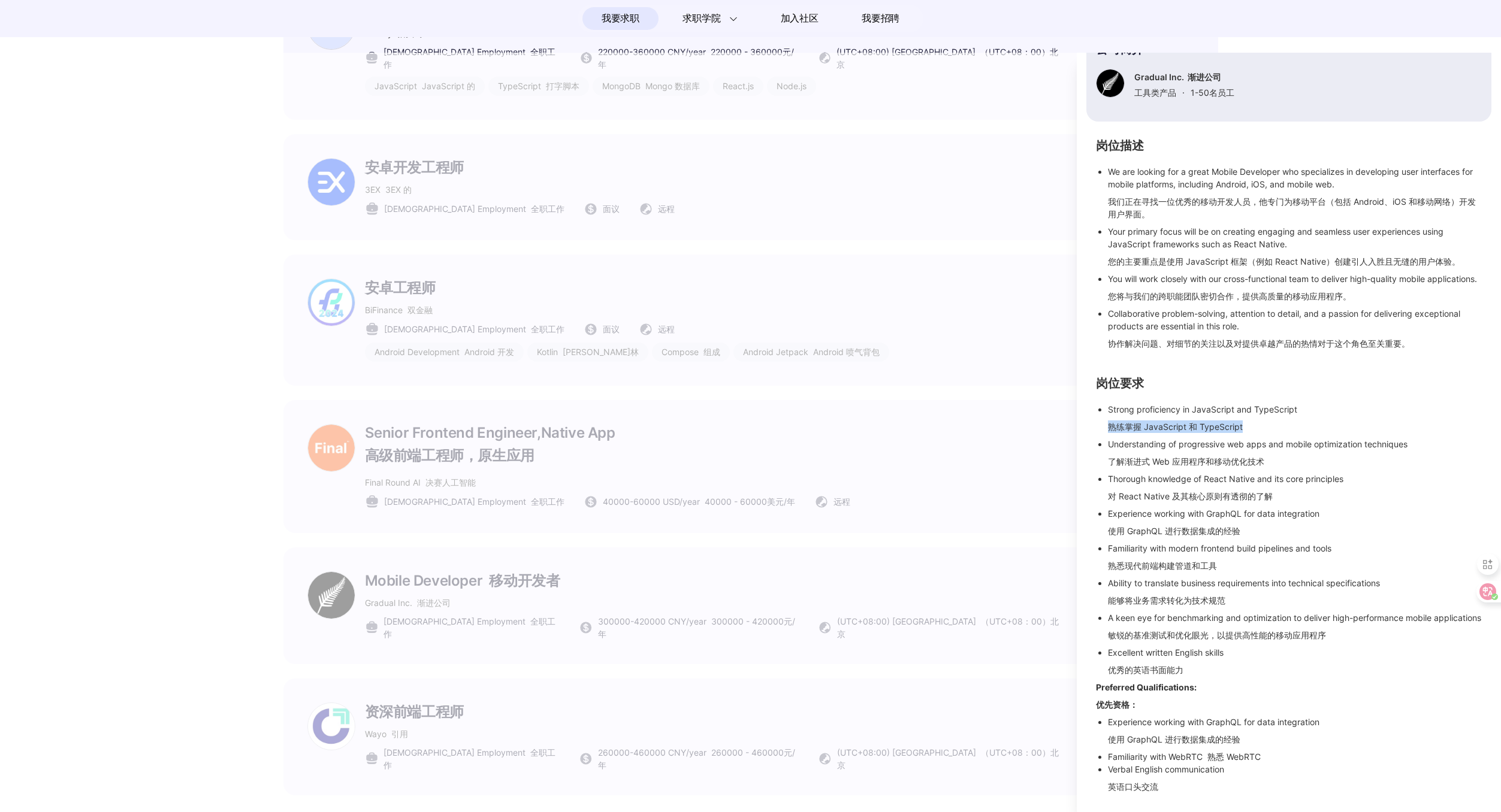
click at [1263, 415] on li "Strong proficiency in JavaScript and TypeScript 熟练掌握 JavaScript 和 TypeScript" at bounding box center [1294, 421] width 374 height 35
drag, startPoint x: 1267, startPoint y: 448, endPoint x: 1104, endPoint y: 450, distance: 163.0
click at [1104, 450] on ul "Strong proficiency in JavaScript and TypeScript 熟练掌握 JavaScript 和 TypeScript Un…" at bounding box center [1289, 542] width 386 height 278
drag, startPoint x: 1279, startPoint y: 484, endPoint x: 1106, endPoint y: 478, distance: 173.1
click at [1106, 478] on ul "Strong proficiency in JavaScript and TypeScript 熟练掌握 JavaScript 和 TypeScript Un…" at bounding box center [1289, 542] width 386 height 278
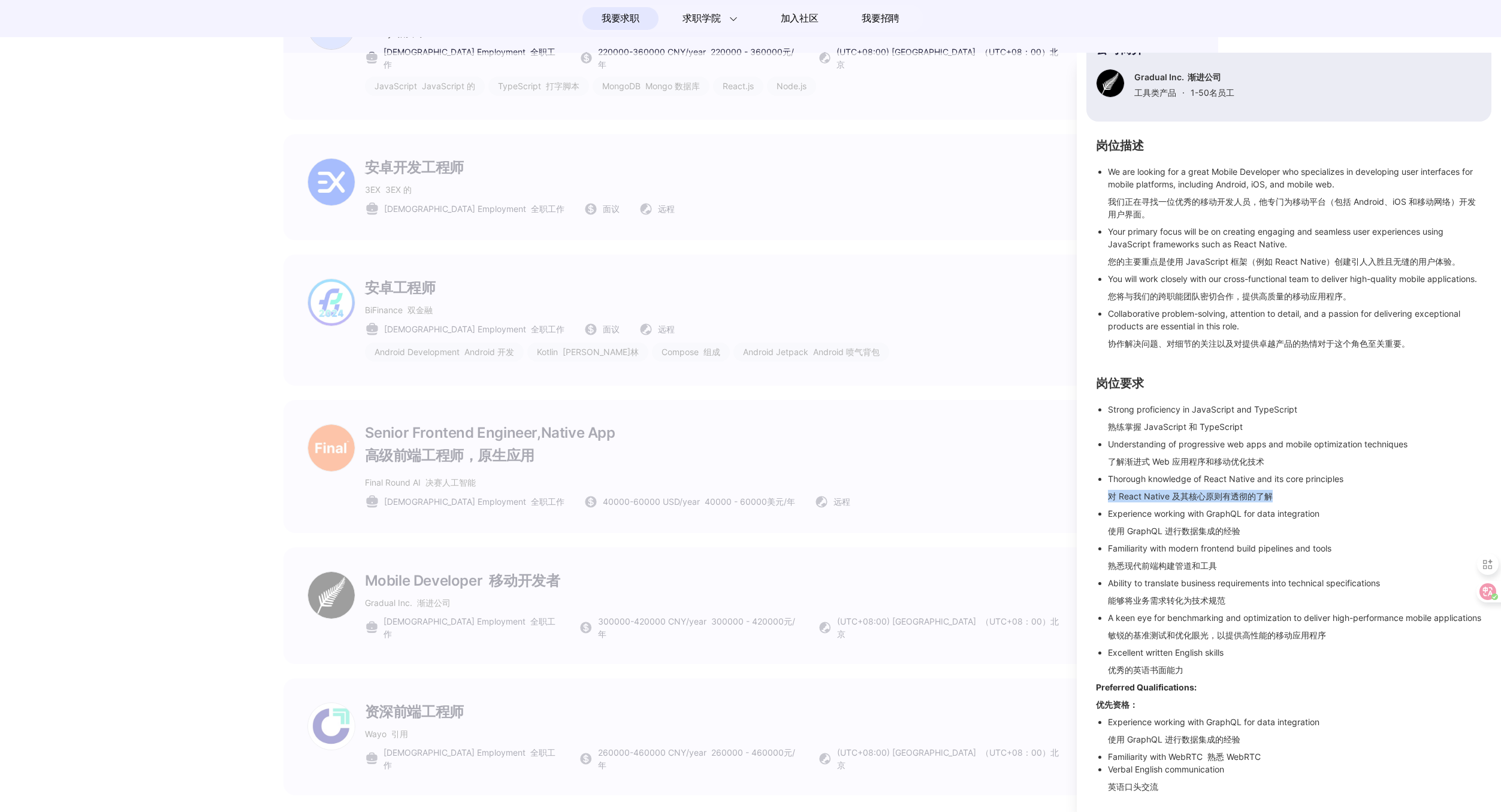
click at [1109, 491] on font "对 React Native 及其核心原则有透彻的了解" at bounding box center [1190, 496] width 165 height 10
drag, startPoint x: 1106, startPoint y: 484, endPoint x: 1290, endPoint y: 477, distance: 184.1
click at [1290, 477] on ul "Strong proficiency in JavaScript and TypeScript 熟练掌握 JavaScript 和 TypeScript Un…" at bounding box center [1289, 542] width 386 height 278
click at [1290, 477] on li "Thorough knowledge of React Native and its core principles 对 React Native 及其核心原…" at bounding box center [1294, 490] width 374 height 35
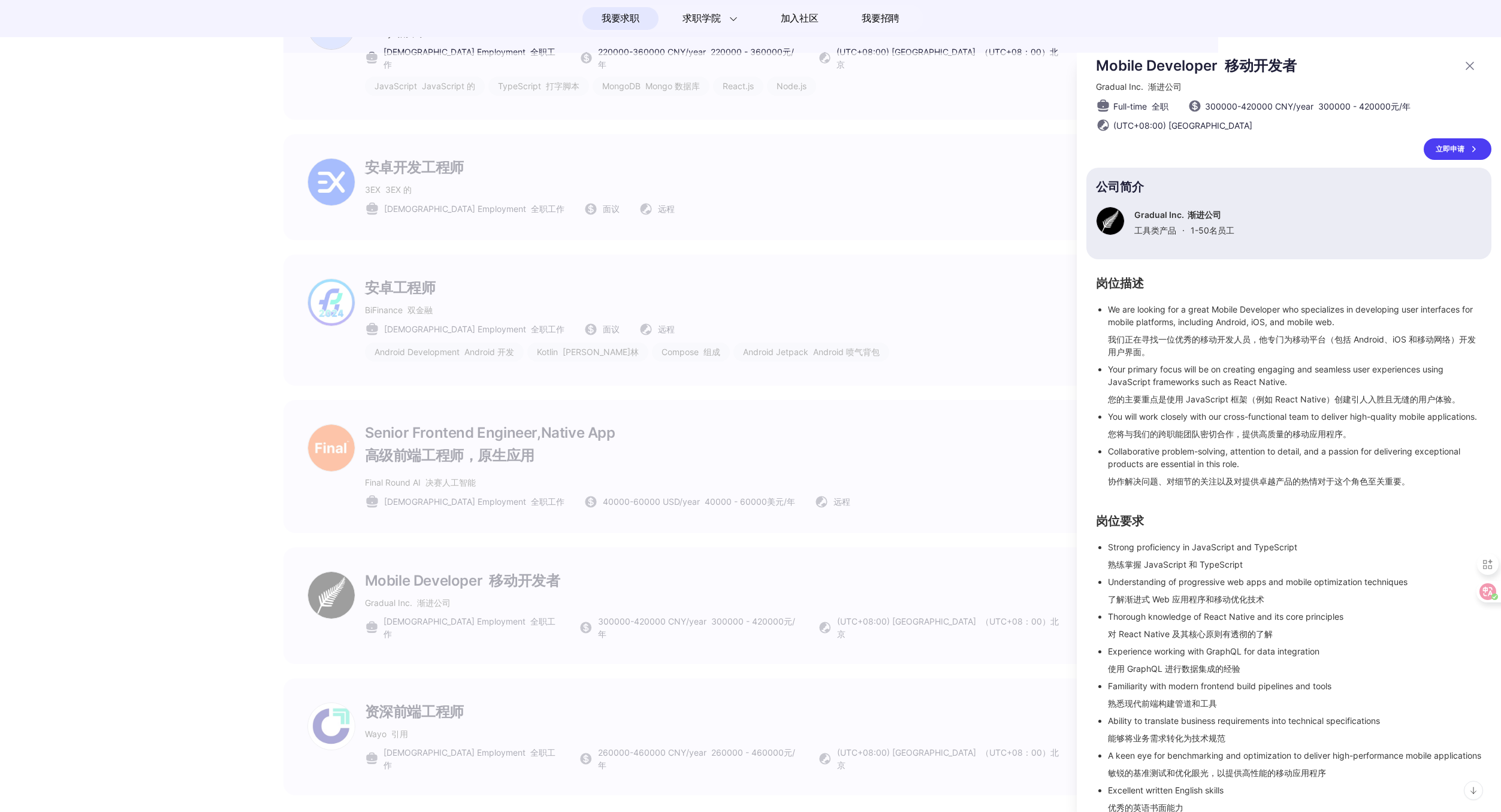
scroll to position [0, 0]
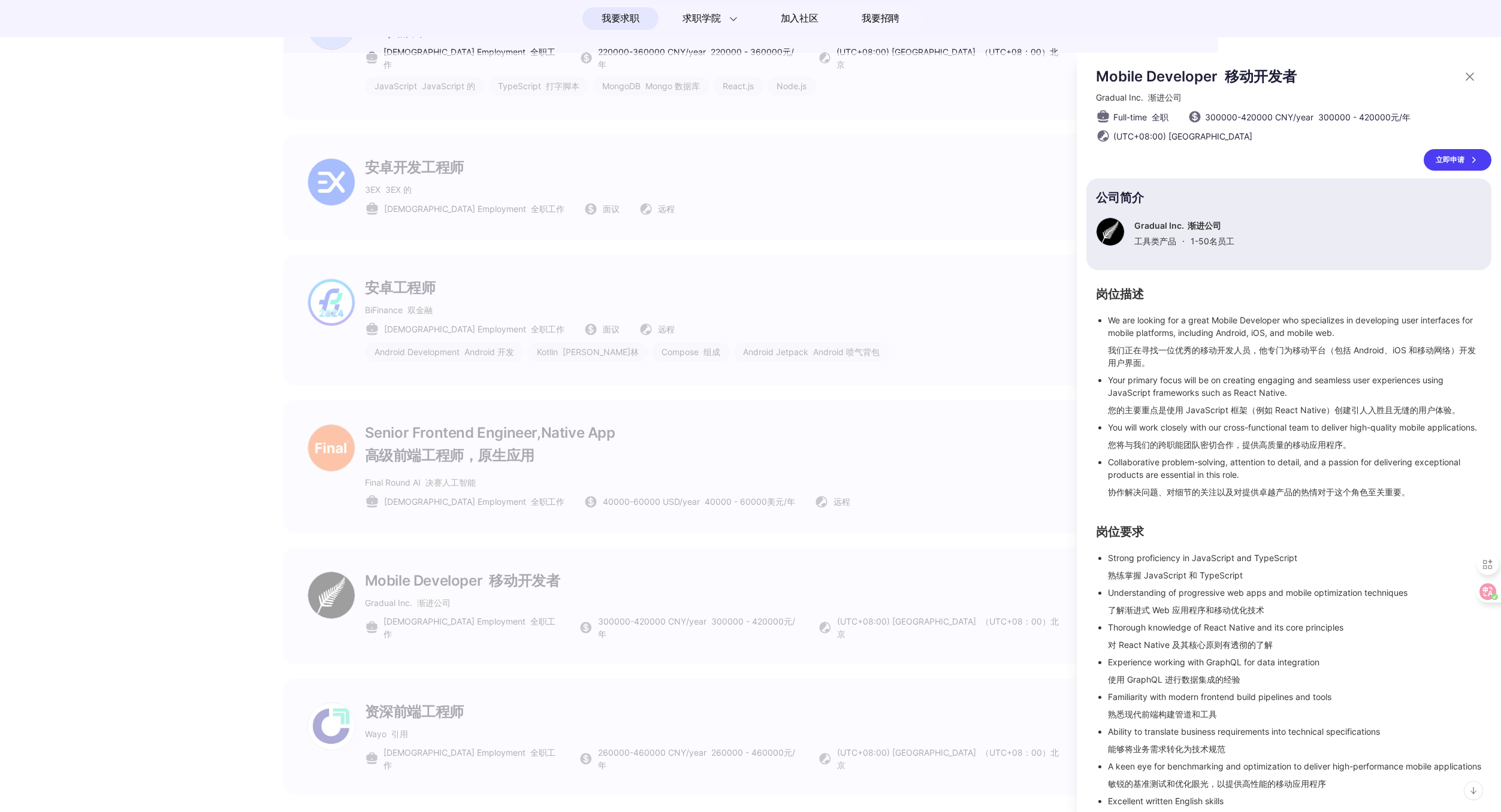
click at [982, 573] on div at bounding box center [750, 432] width 1501 height 759
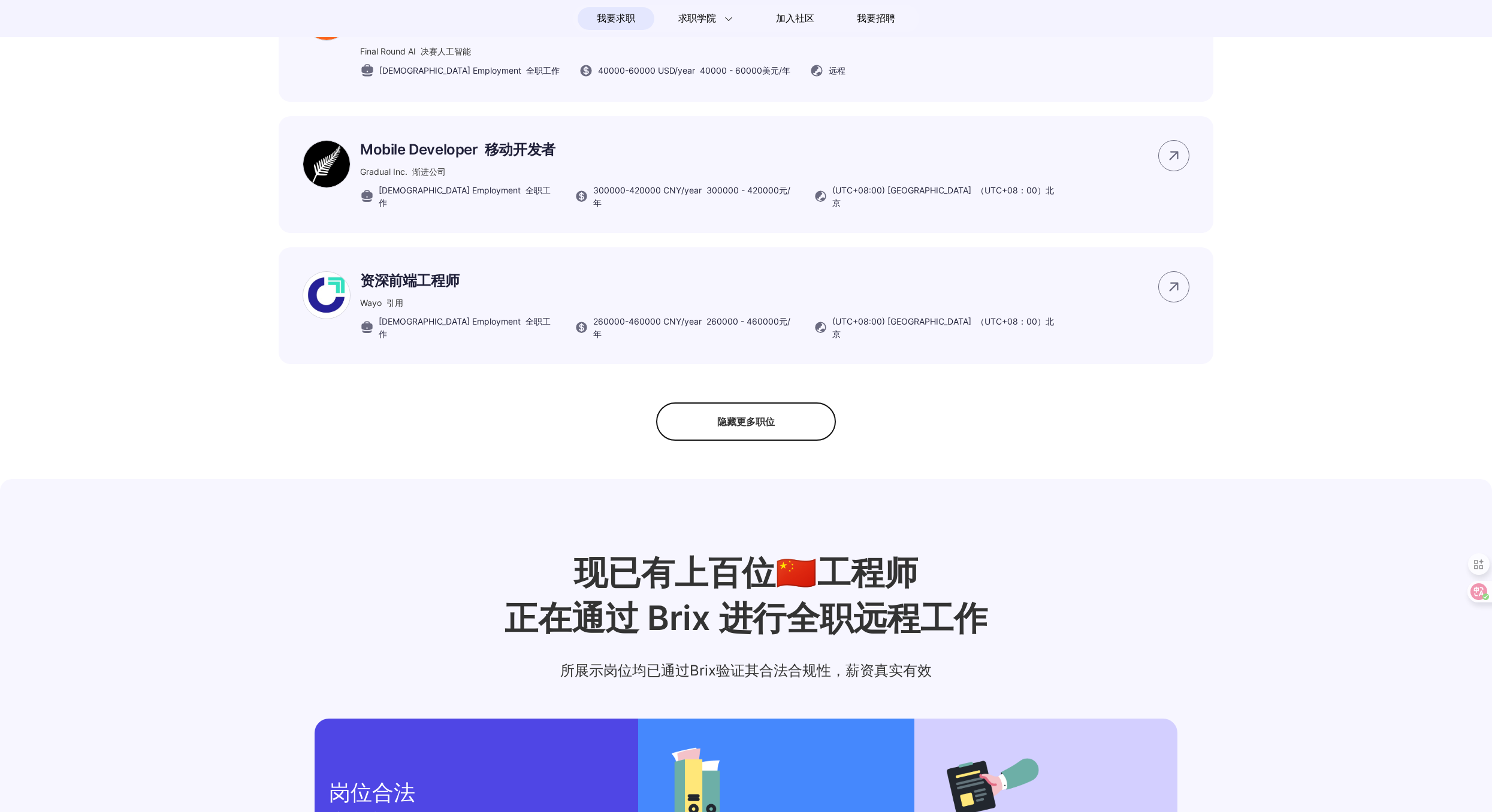
click at [774, 422] on div "隐藏更多职位" at bounding box center [746, 422] width 180 height 39
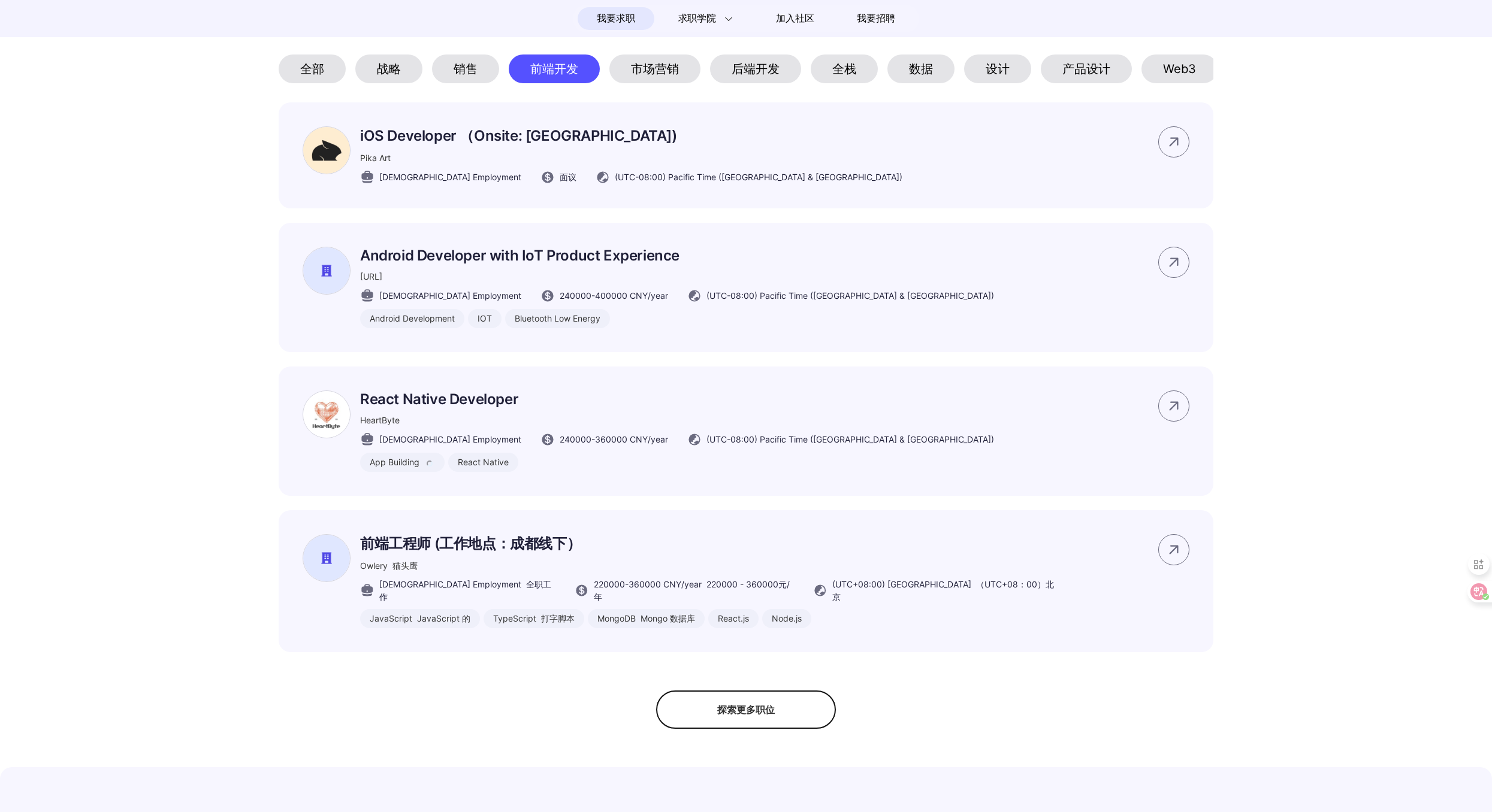
scroll to position [170, 0]
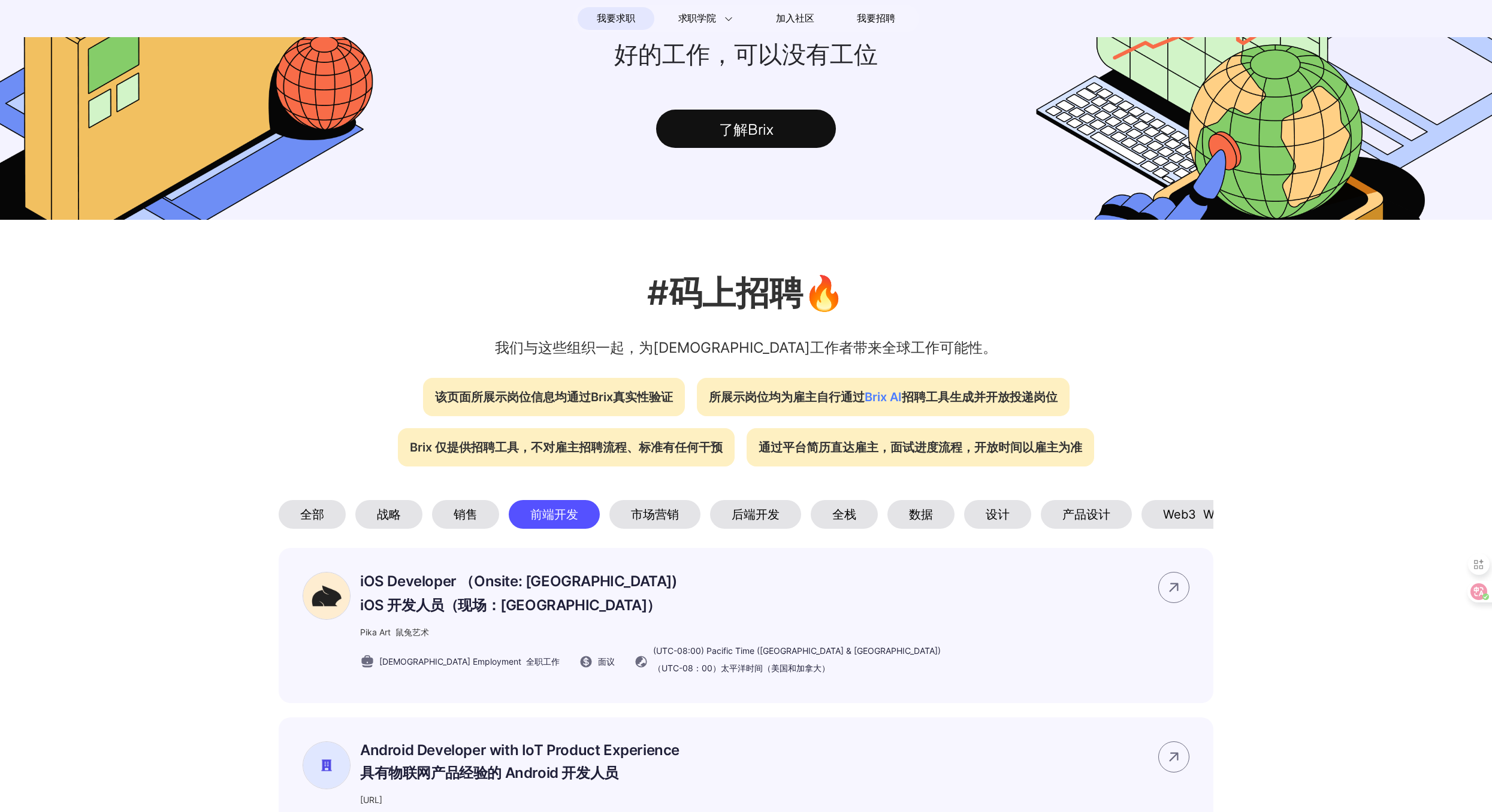
click at [865, 520] on div "全栈" at bounding box center [843, 514] width 67 height 29
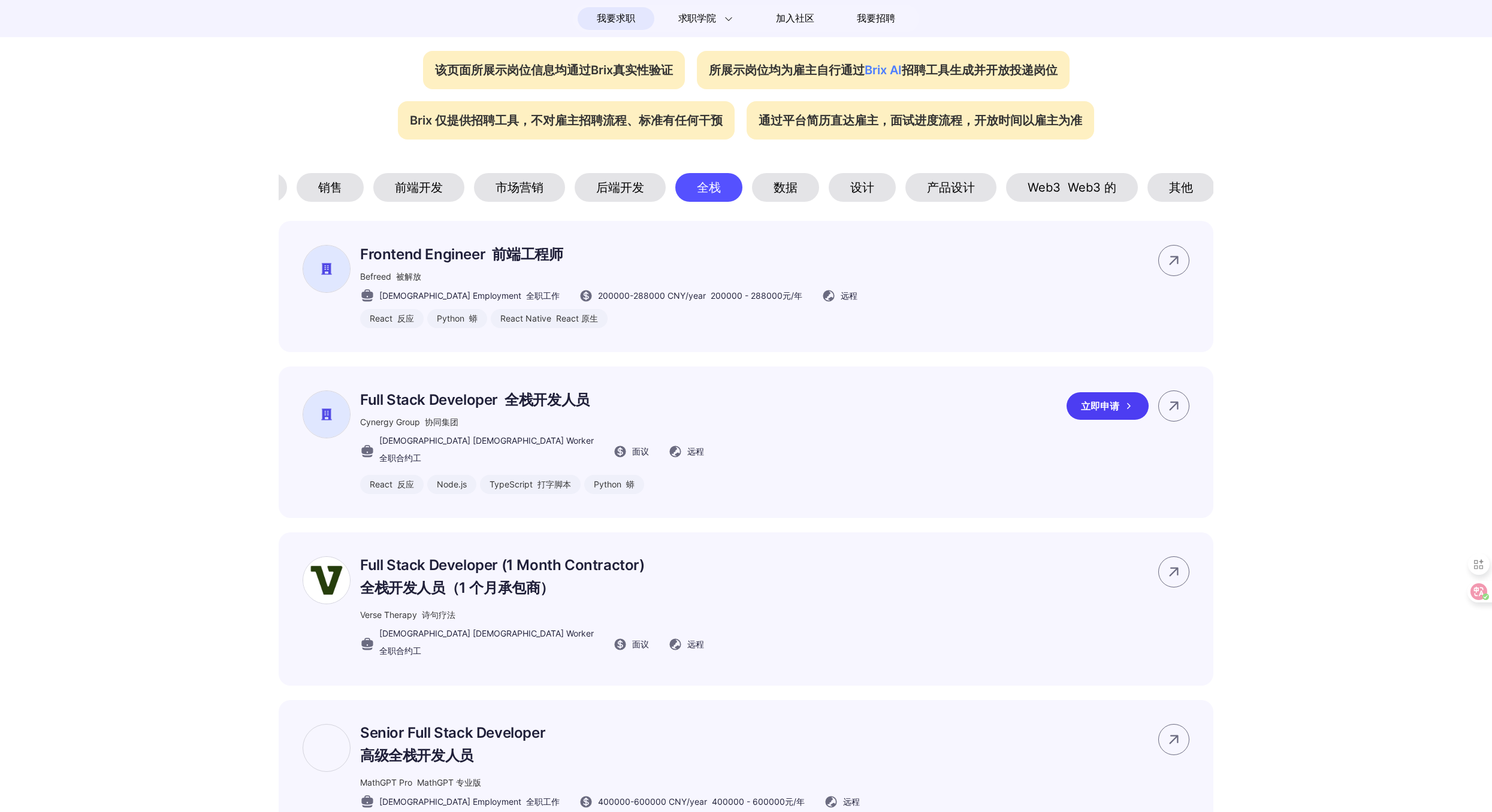
scroll to position [508, 0]
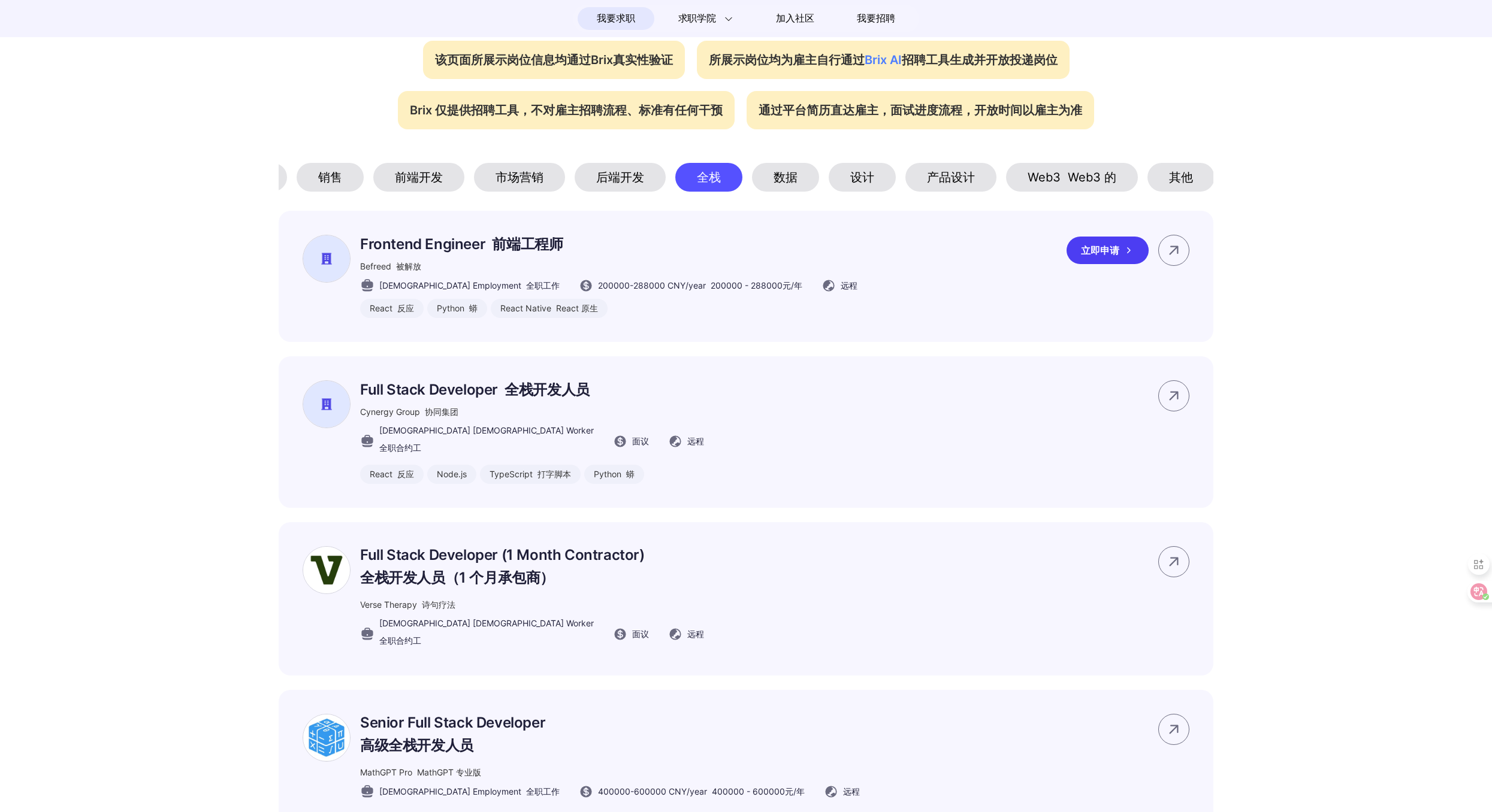
click at [541, 253] on font "前端工程师" at bounding box center [527, 244] width 71 height 18
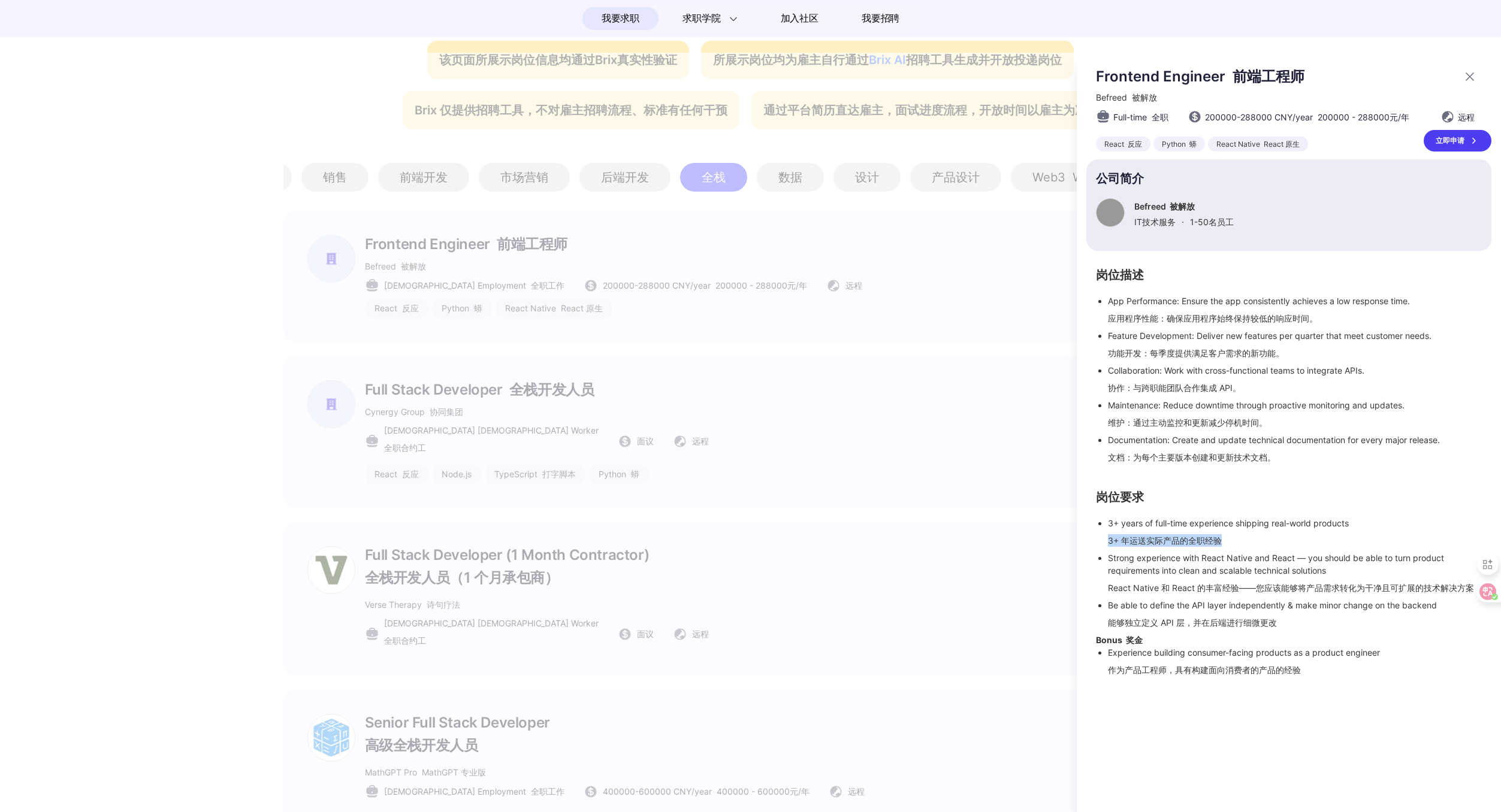
drag, startPoint x: 1103, startPoint y: 546, endPoint x: 1226, endPoint y: 545, distance: 123.0
click at [1226, 545] on ul "3+ years of full-time experience shipping real-world products 3+ 年运送实际产品的全职经验 S…" at bounding box center [1289, 575] width 386 height 117
click at [1226, 545] on li "3+ years of full-time experience shipping real-world products 3+ 年运送实际产品的全职经验" at bounding box center [1294, 534] width 374 height 35
click at [522, 414] on div at bounding box center [750, 432] width 1501 height 759
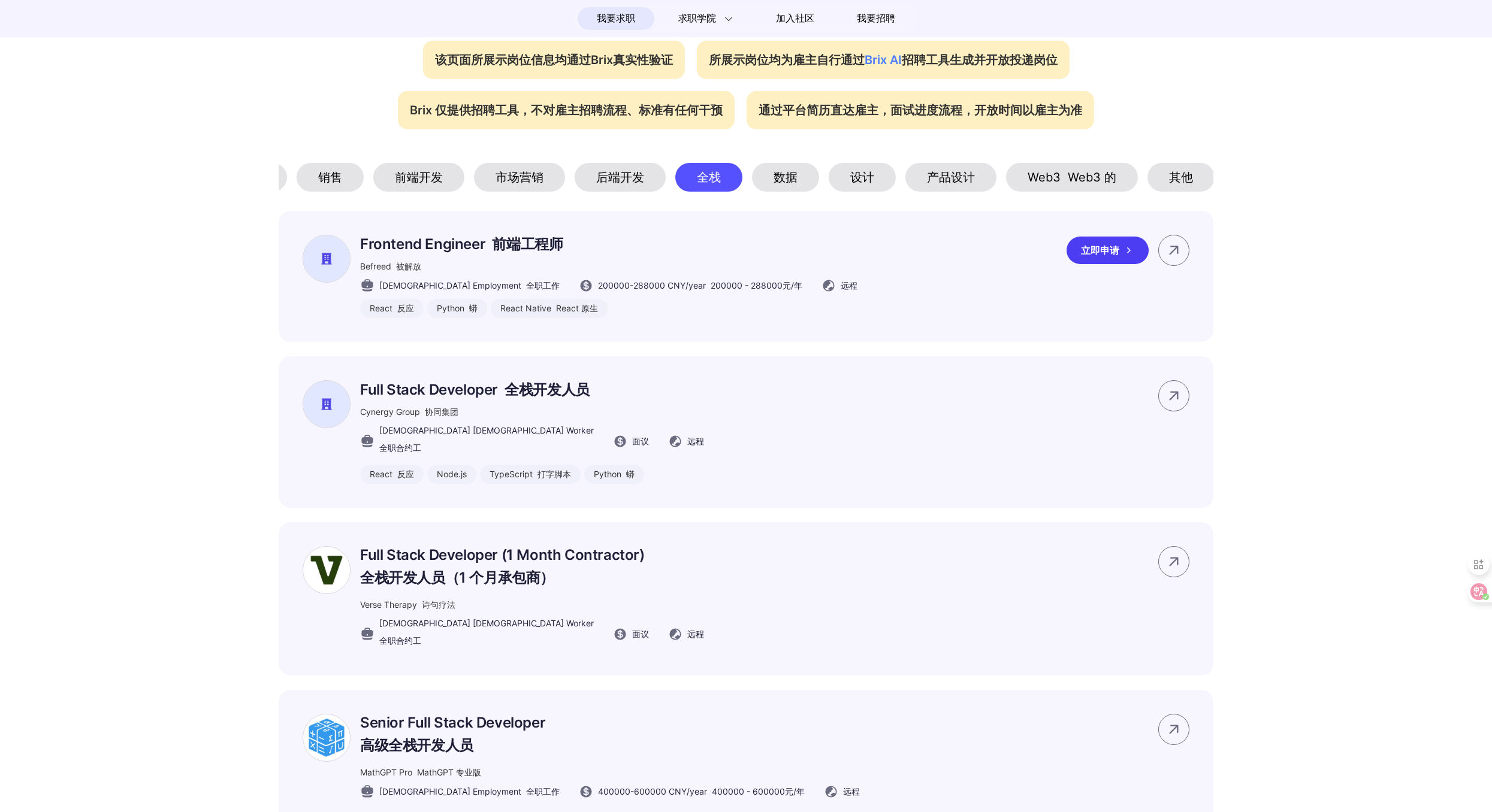
click at [502, 253] on font "前端工程师" at bounding box center [527, 244] width 71 height 18
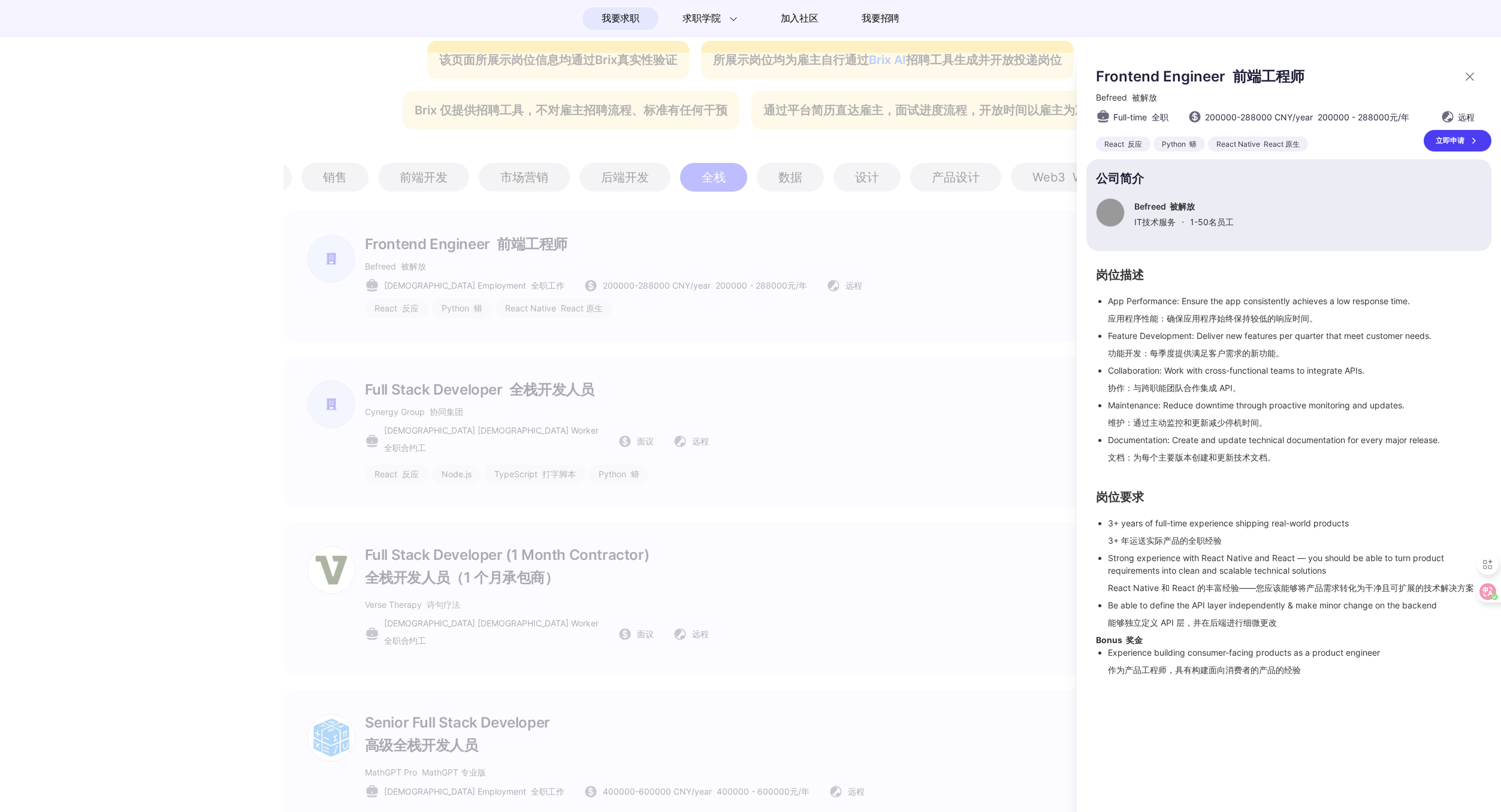
click at [792, 507] on div at bounding box center [750, 432] width 1501 height 759
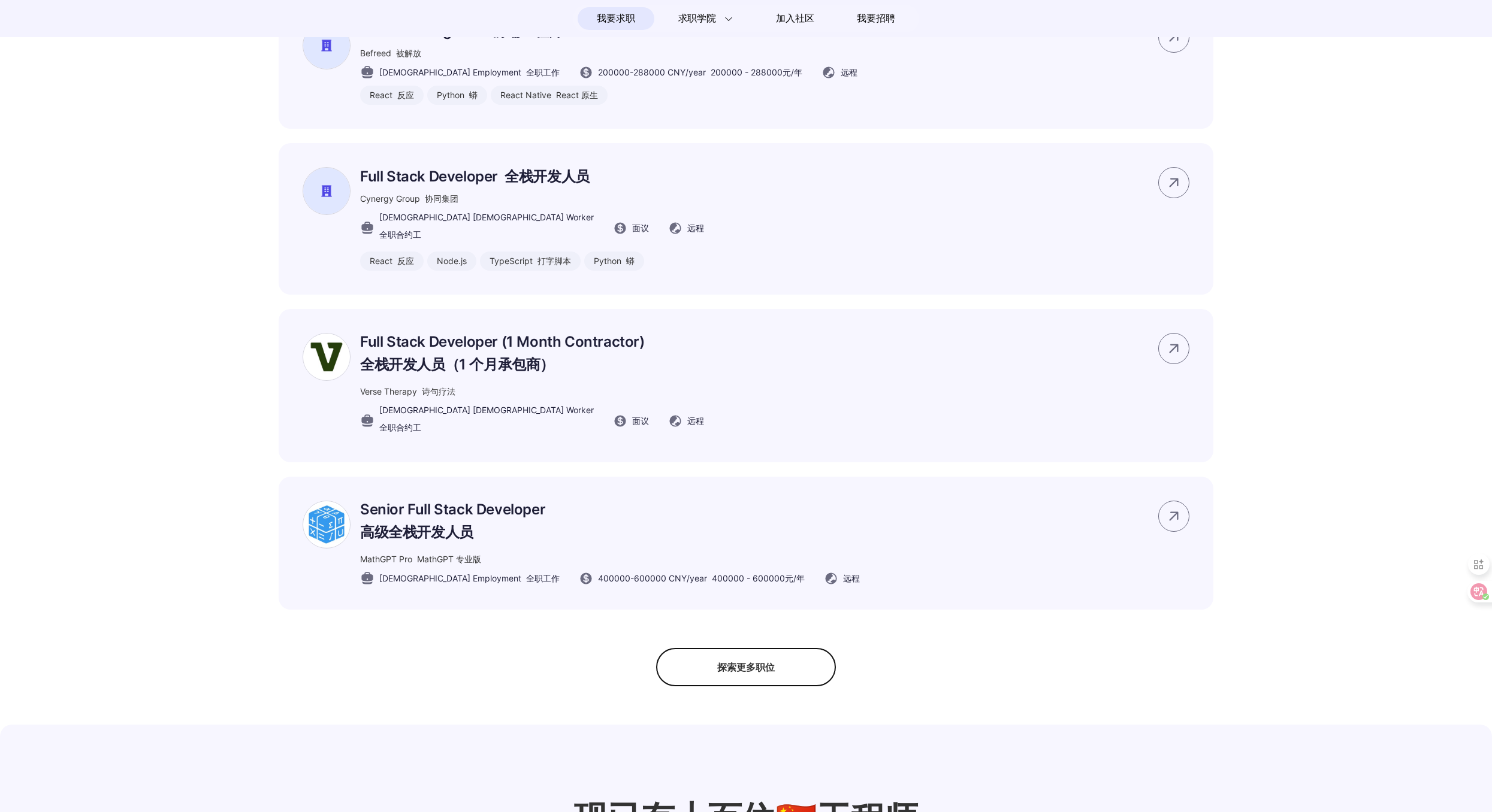
scroll to position [734, 0]
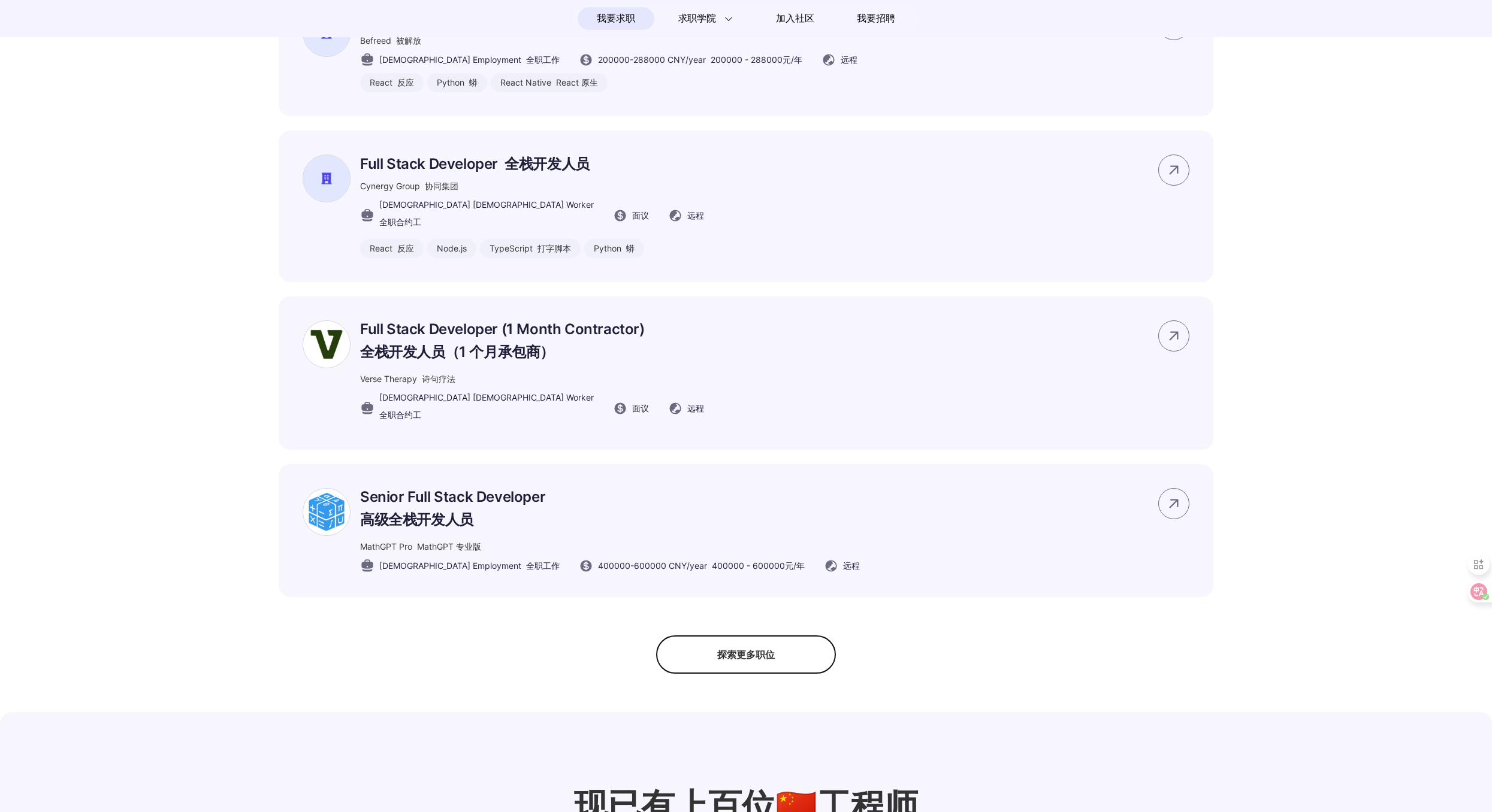
click at [751, 674] on div "探索更多职位" at bounding box center [746, 655] width 180 height 39
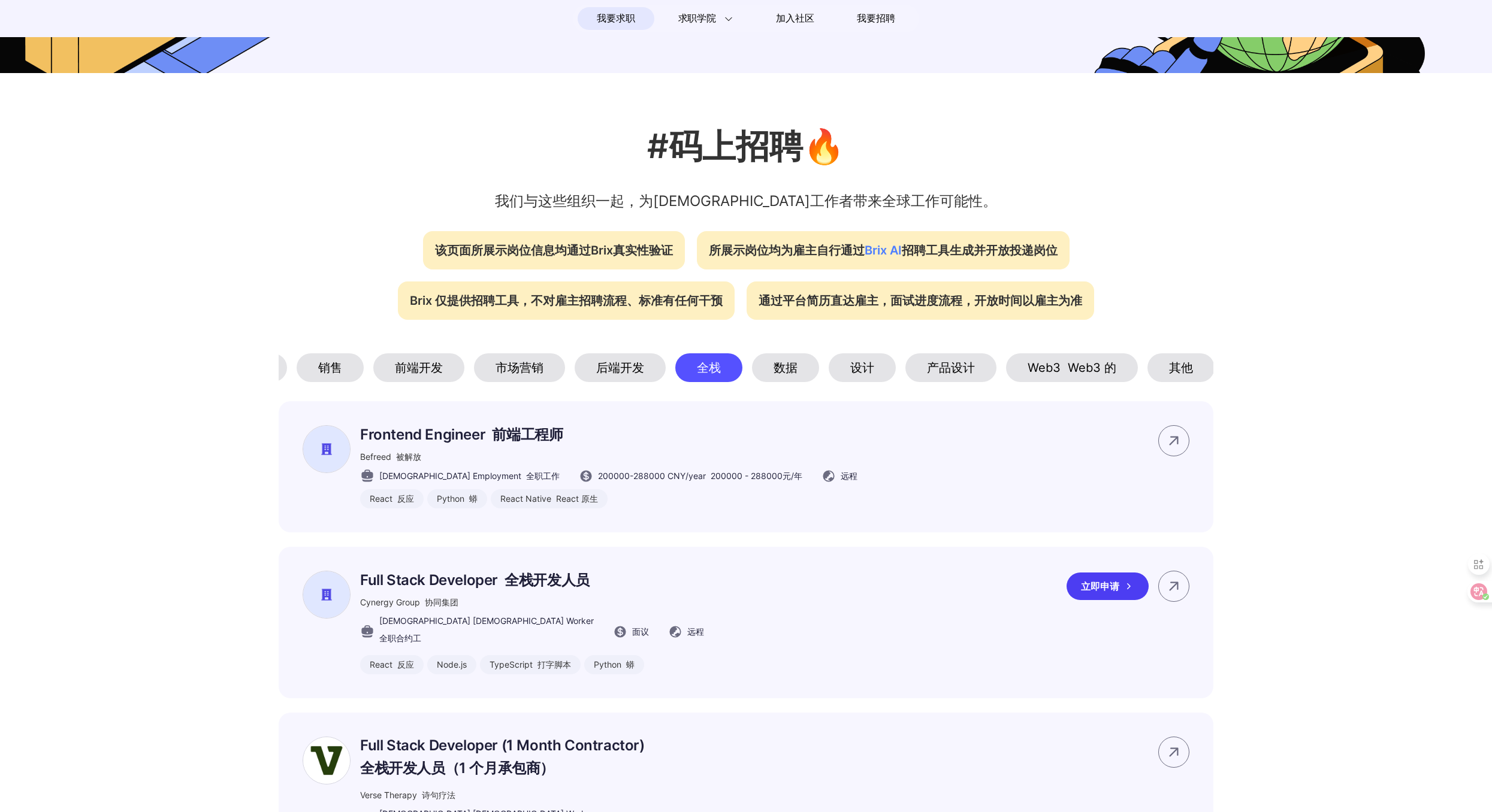
scroll to position [521, 0]
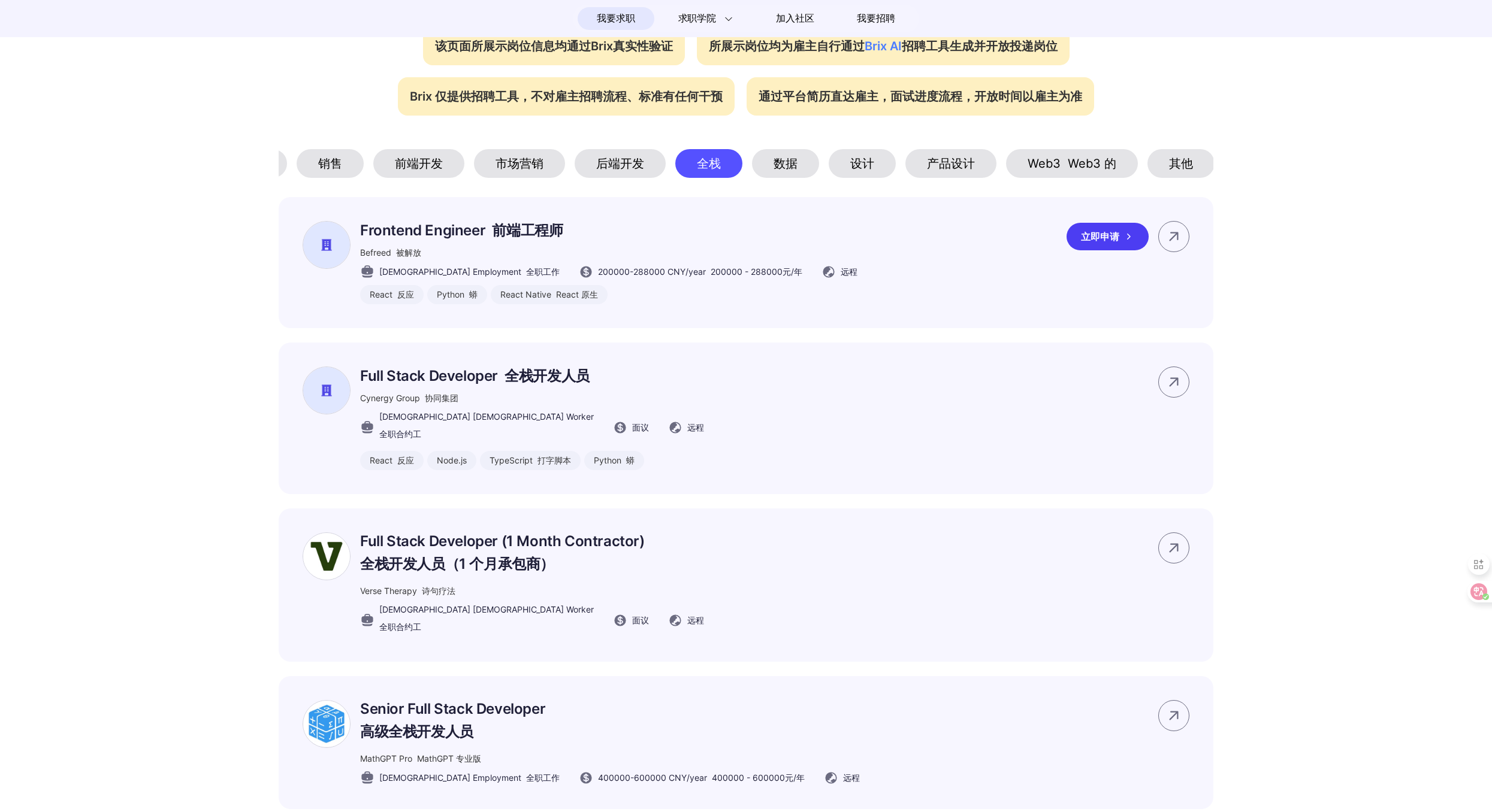
click at [535, 239] on font "前端工程师" at bounding box center [527, 230] width 71 height 18
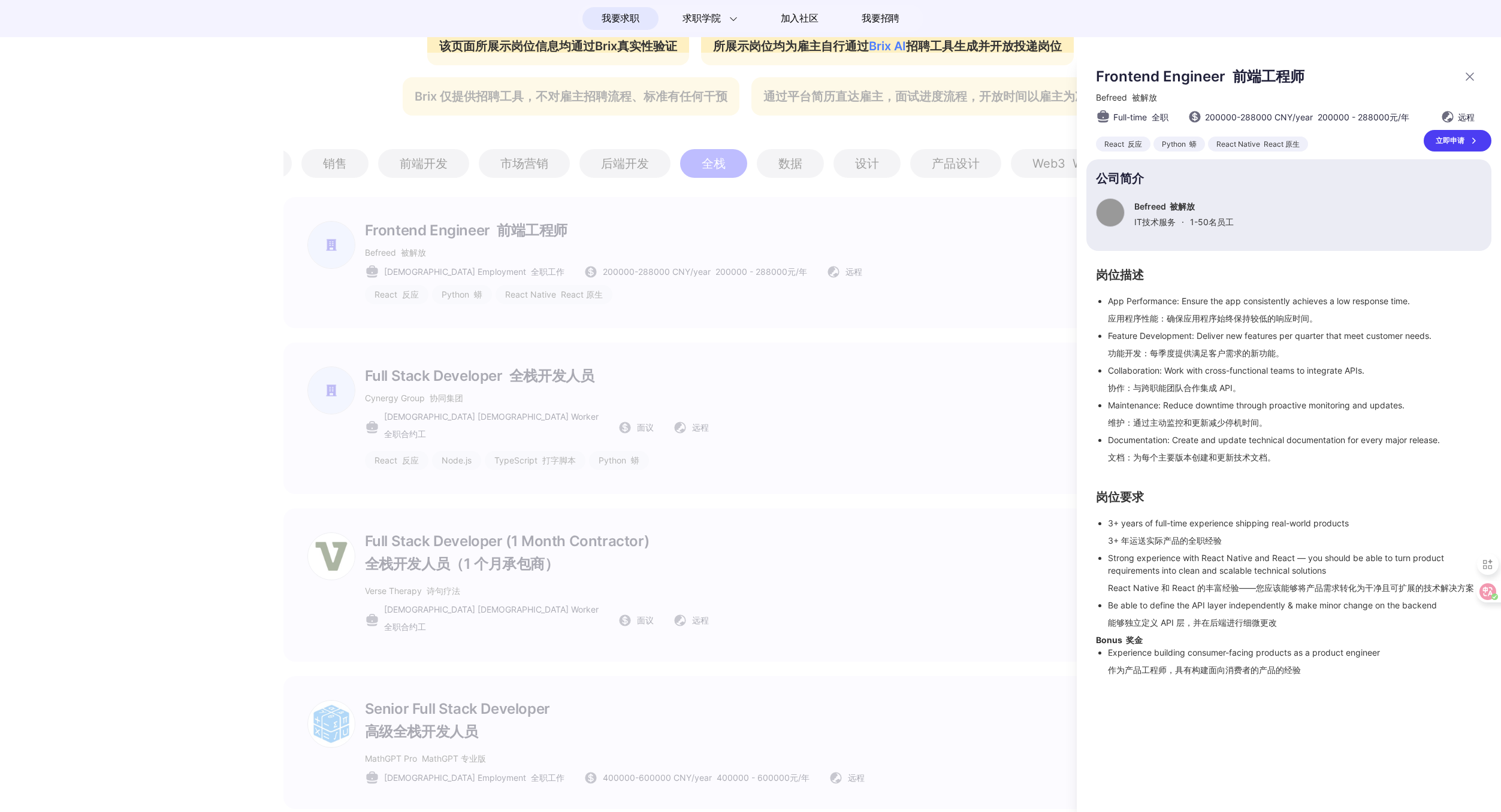
click at [618, 474] on div at bounding box center [750, 432] width 1501 height 759
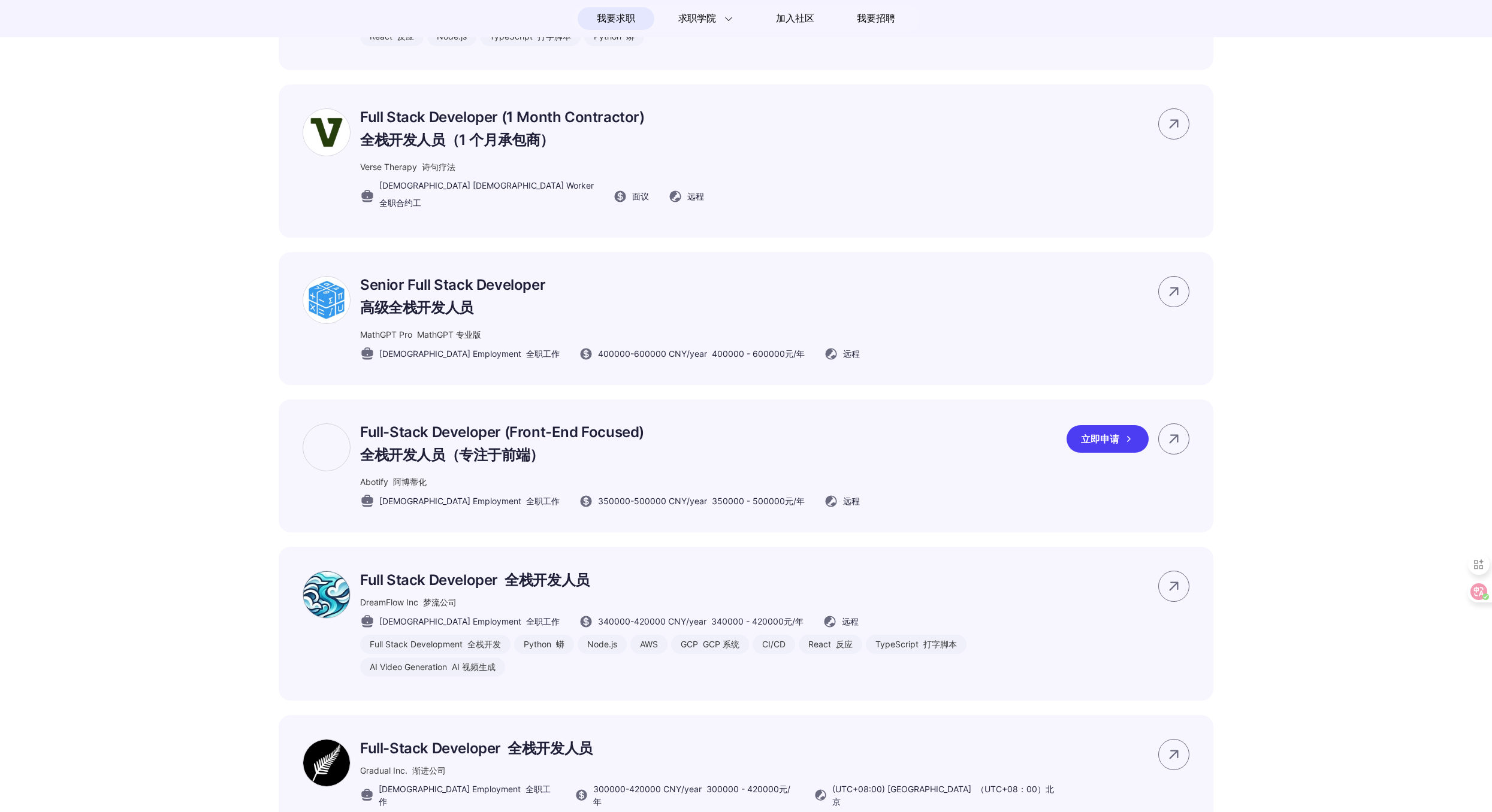
scroll to position [950, 0]
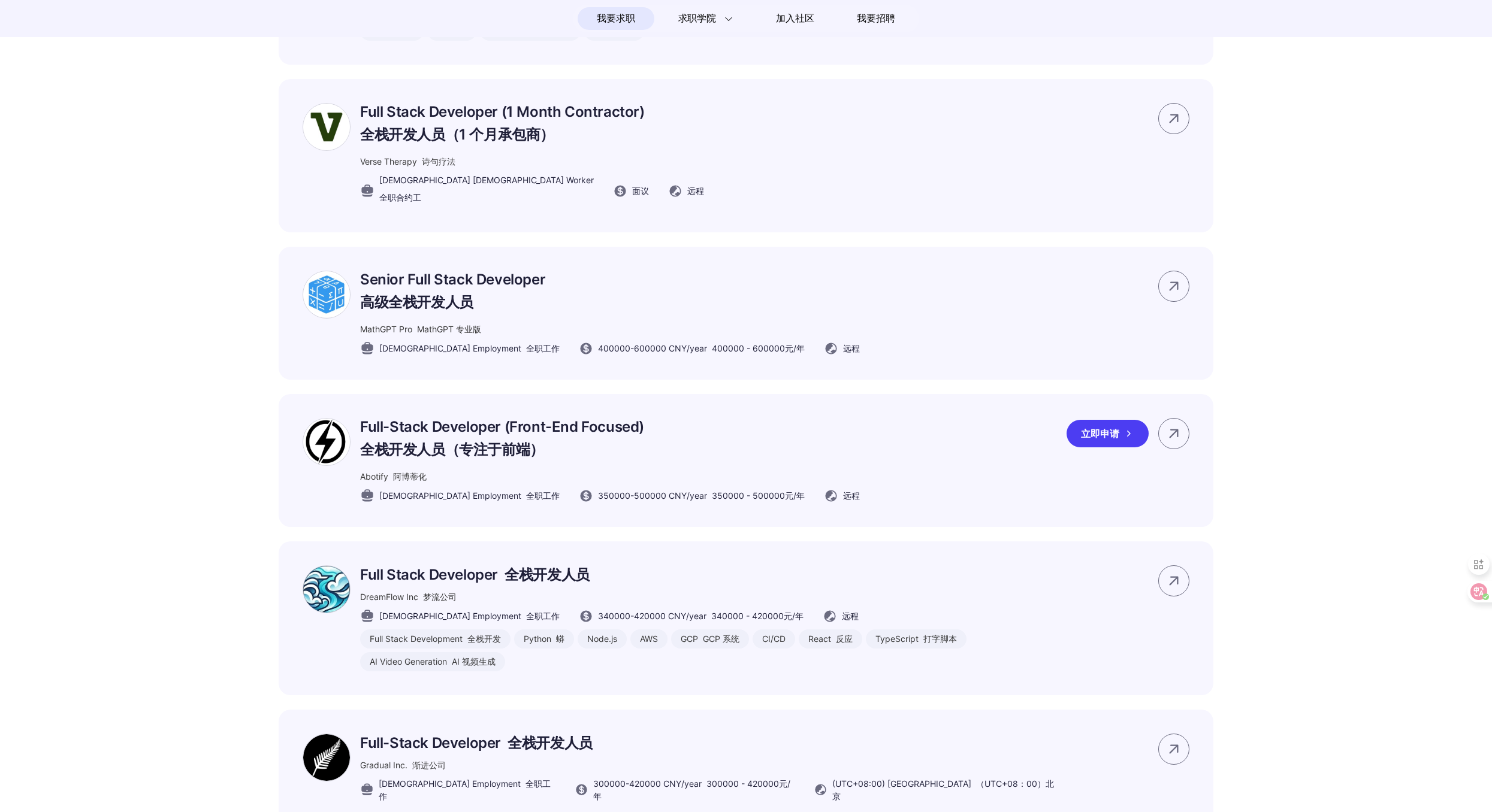
click at [533, 450] on p "Full-Stack Developer (Front-End Focused) 全栈开发人员（专注于前端）" at bounding box center [609, 441] width 499 height 46
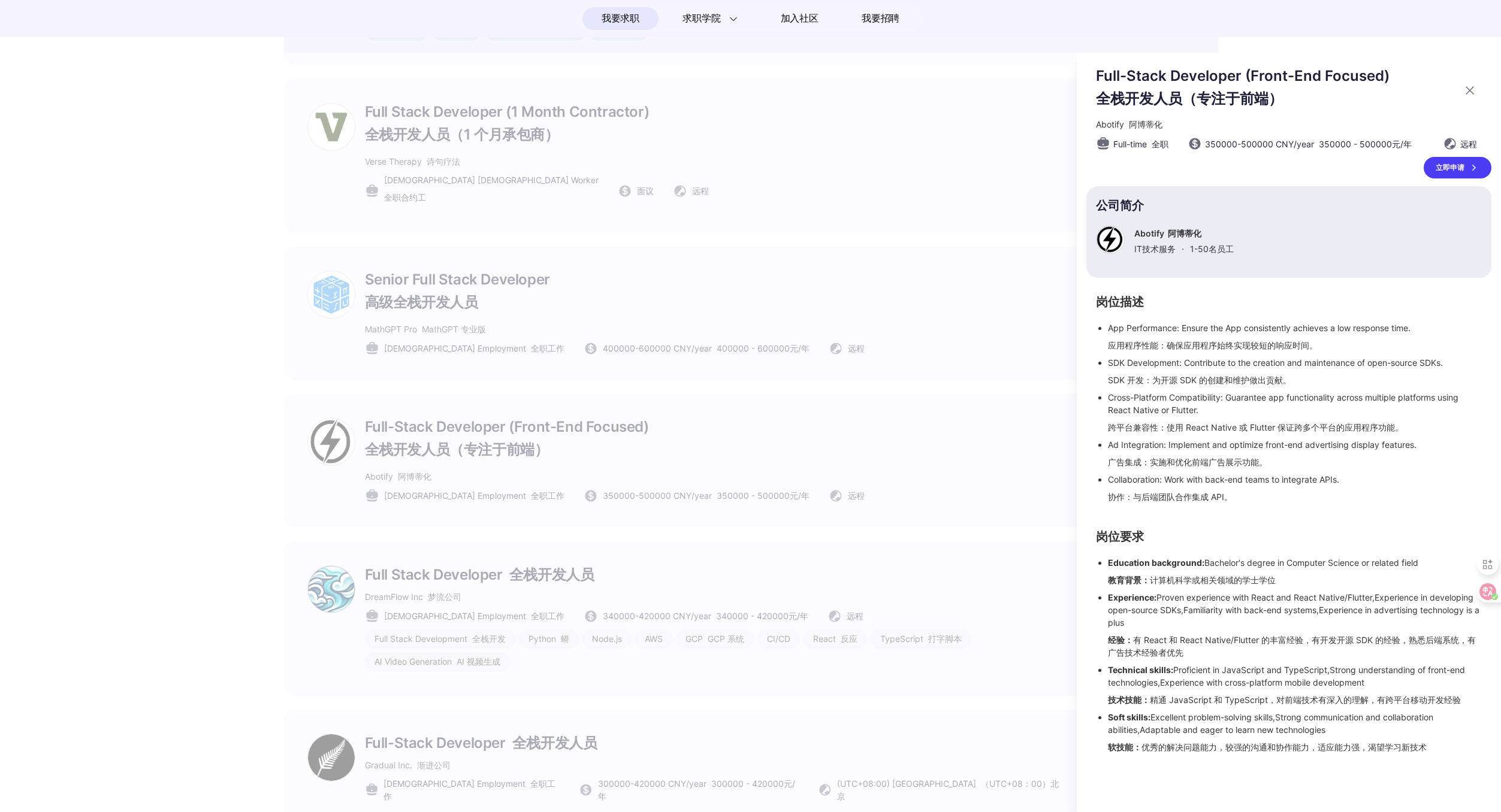
click at [691, 579] on div at bounding box center [750, 432] width 1501 height 759
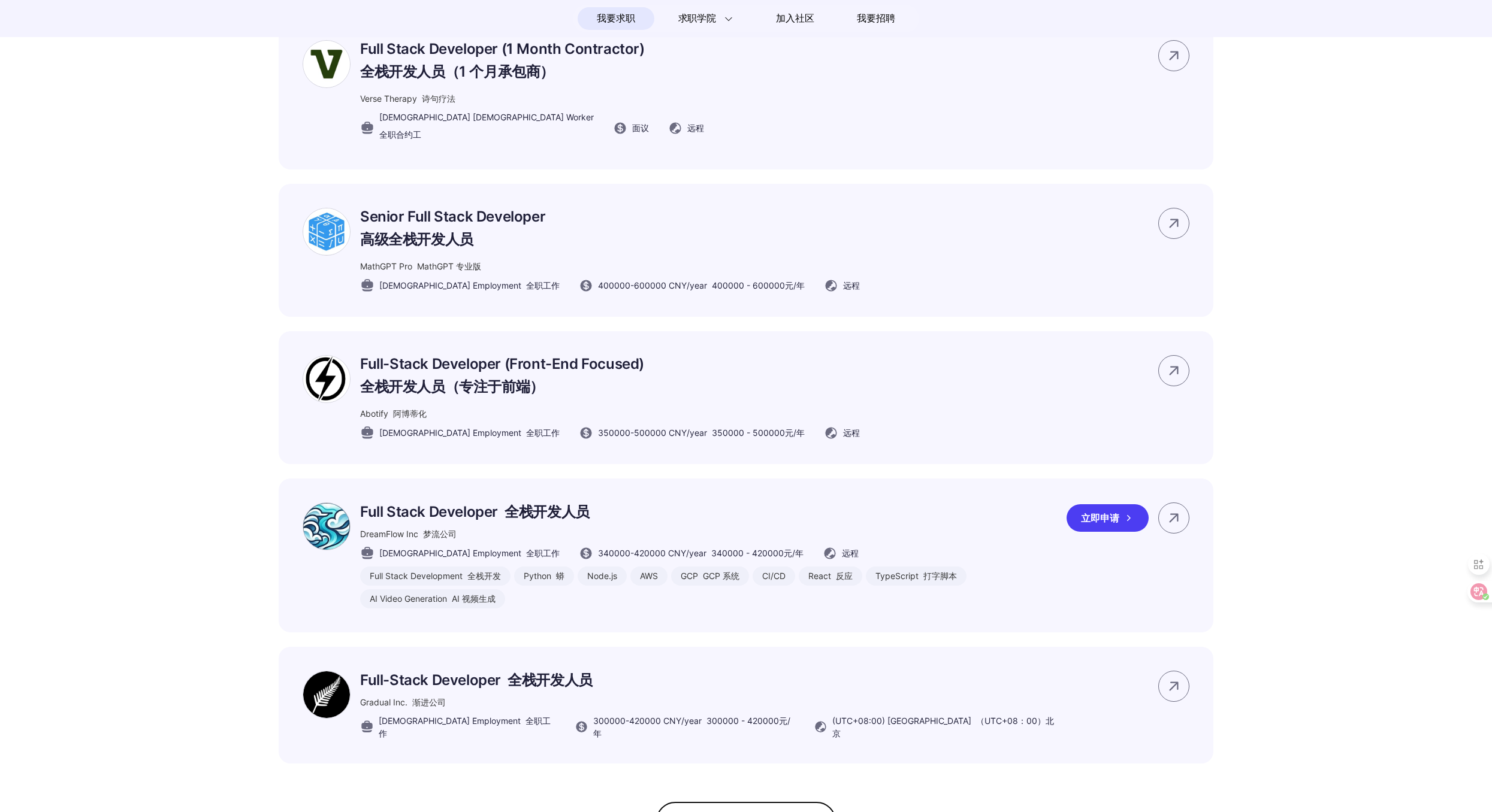
scroll to position [1215, 0]
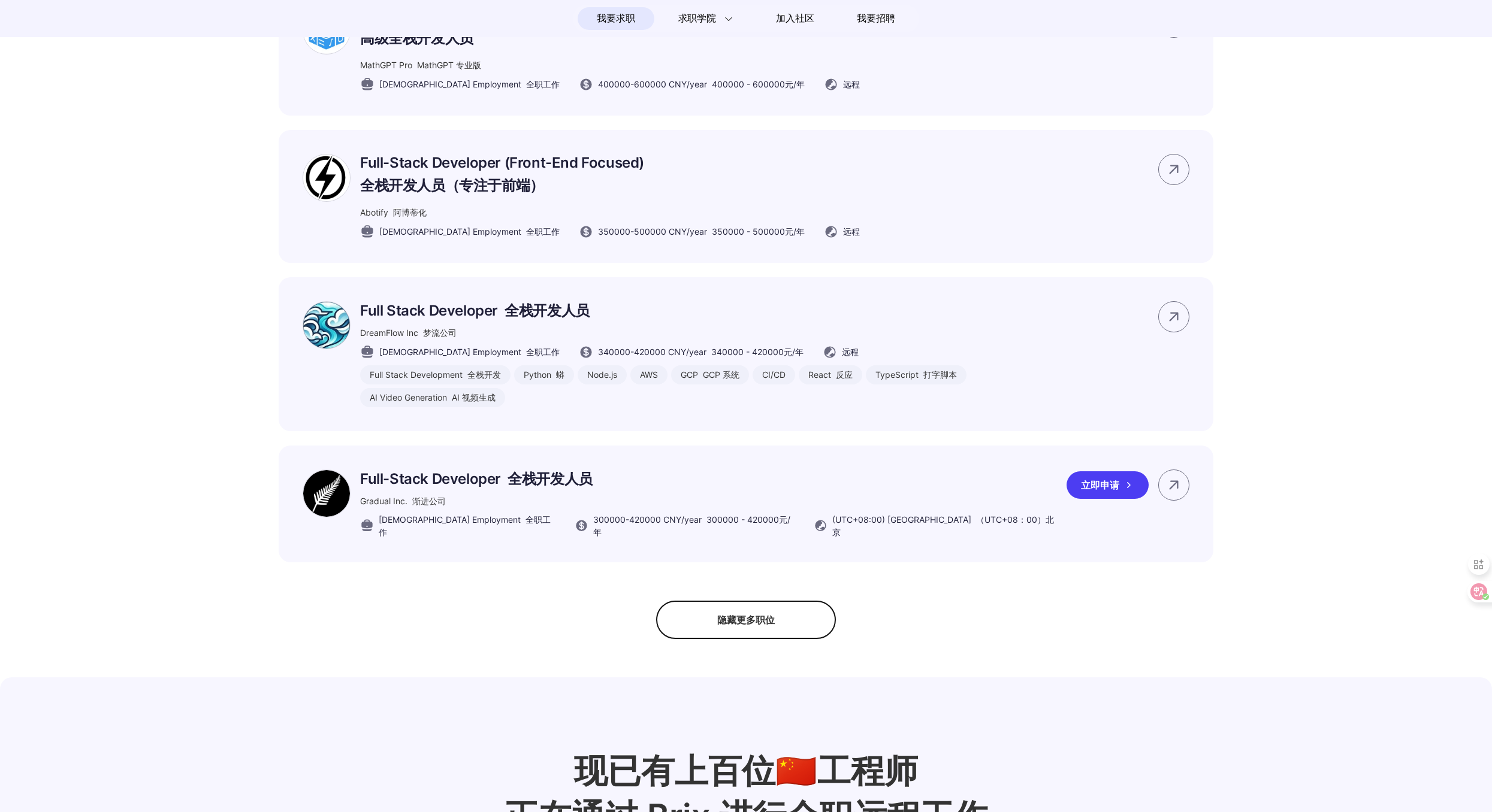
click at [540, 487] on font "全栈开发人员" at bounding box center [550, 479] width 85 height 18
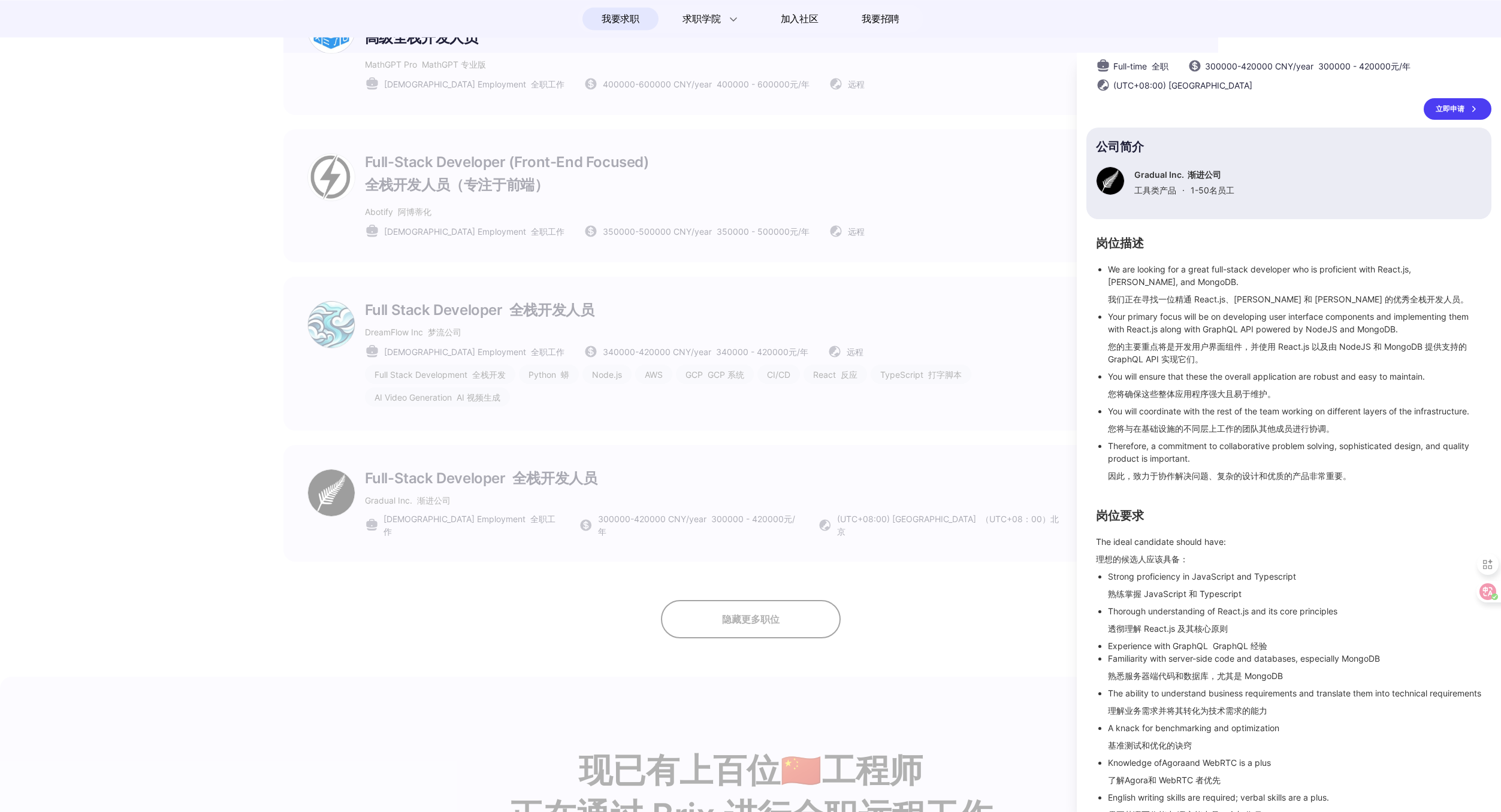
scroll to position [0, 0]
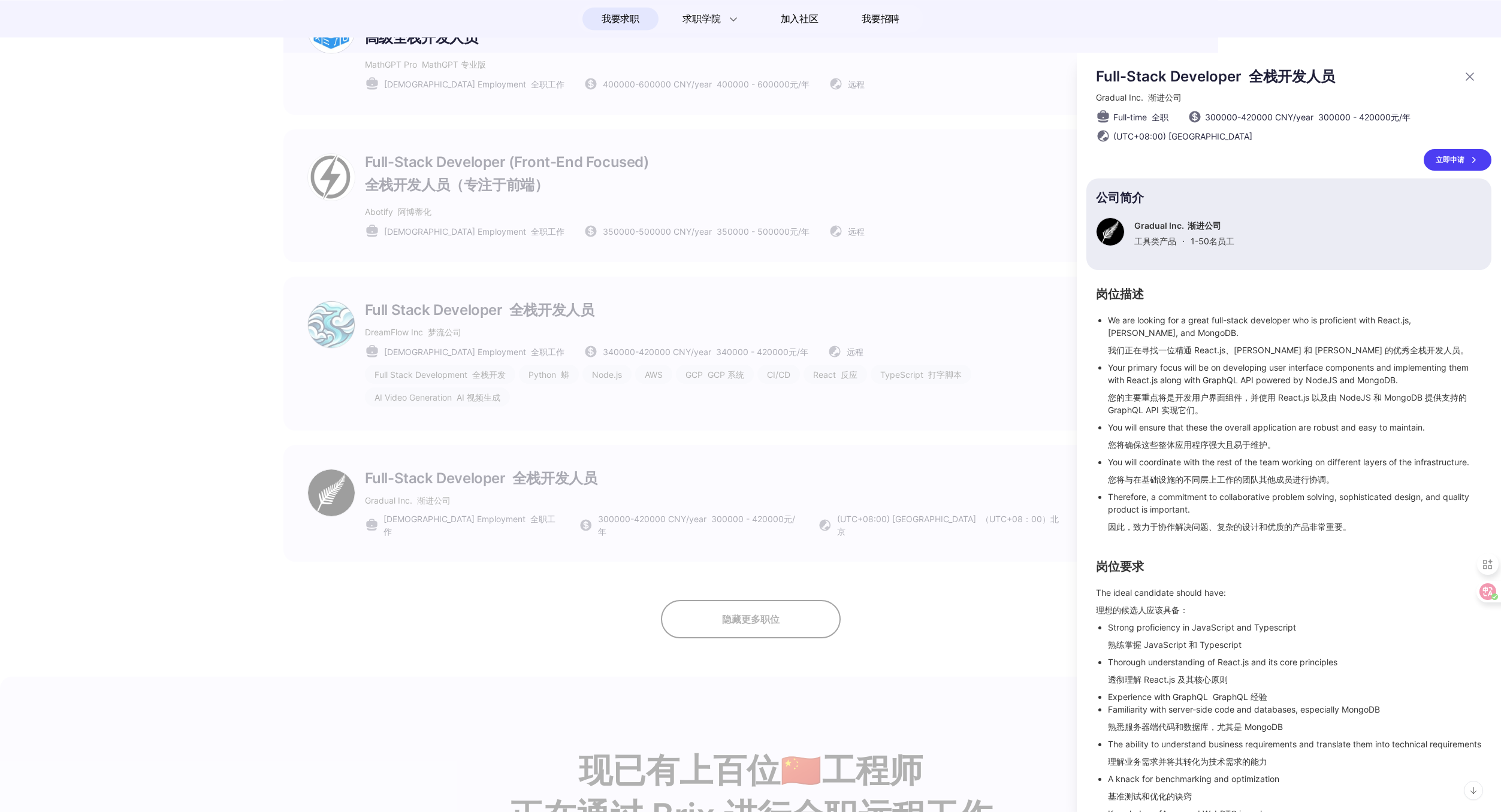
click at [1261, 421] on li "Your primary focus will be on developing user interface components and implemen…" at bounding box center [1294, 390] width 374 height 60
click at [1444, 156] on div "立即申请" at bounding box center [1458, 160] width 67 height 21
click at [874, 524] on div at bounding box center [750, 432] width 1501 height 759
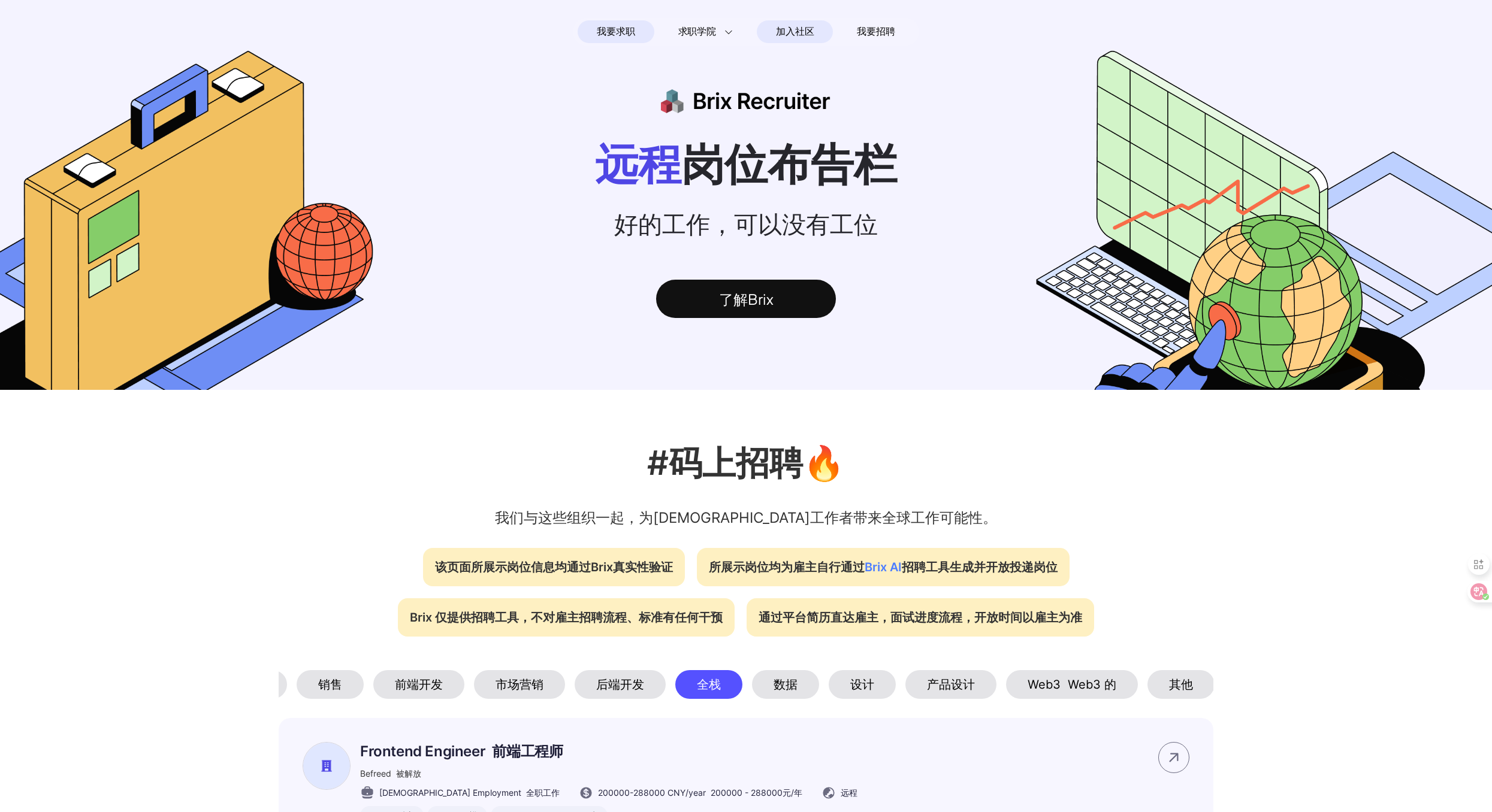
click at [781, 23] on span "加入社区" at bounding box center [794, 31] width 38 height 19
